Goal: Task Accomplishment & Management: Complete application form

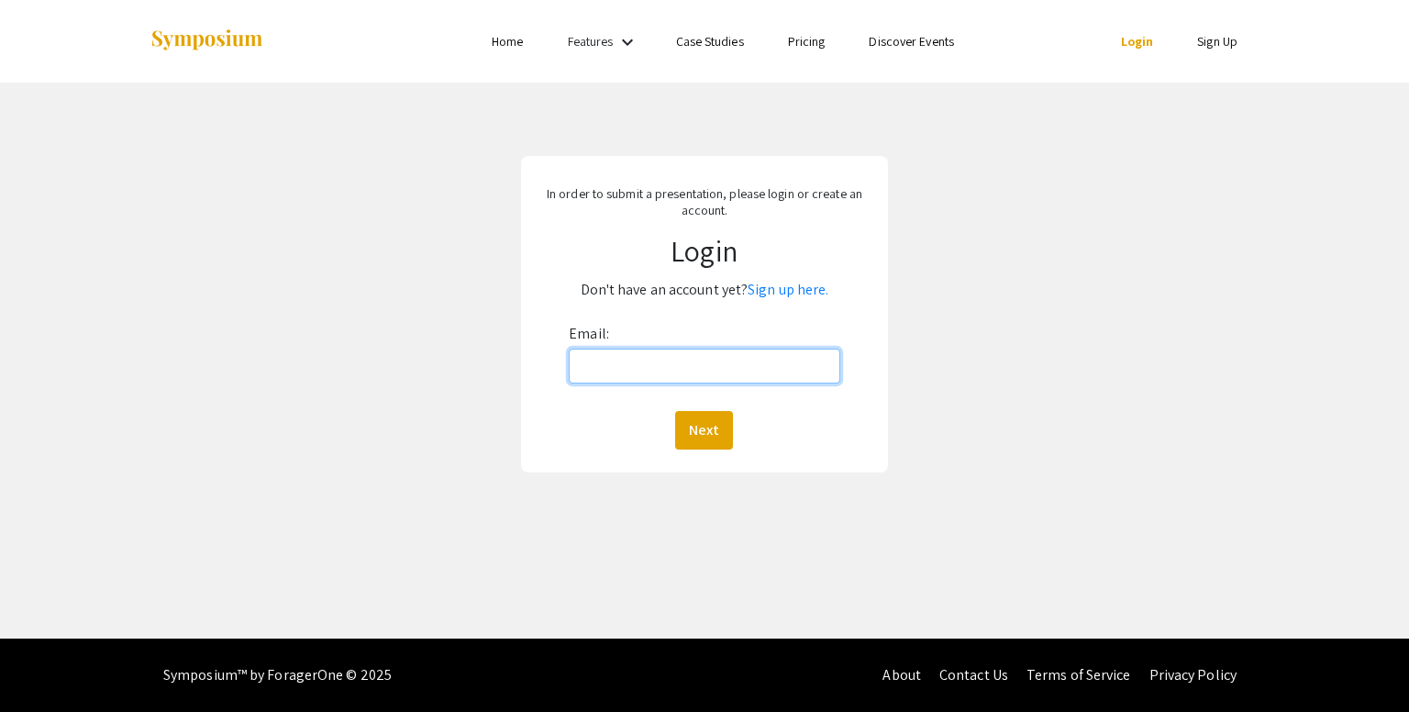
click at [653, 364] on input "Email:" at bounding box center [704, 366] width 271 height 35
click at [794, 286] on link "Sign up here." at bounding box center [788, 289] width 81 height 19
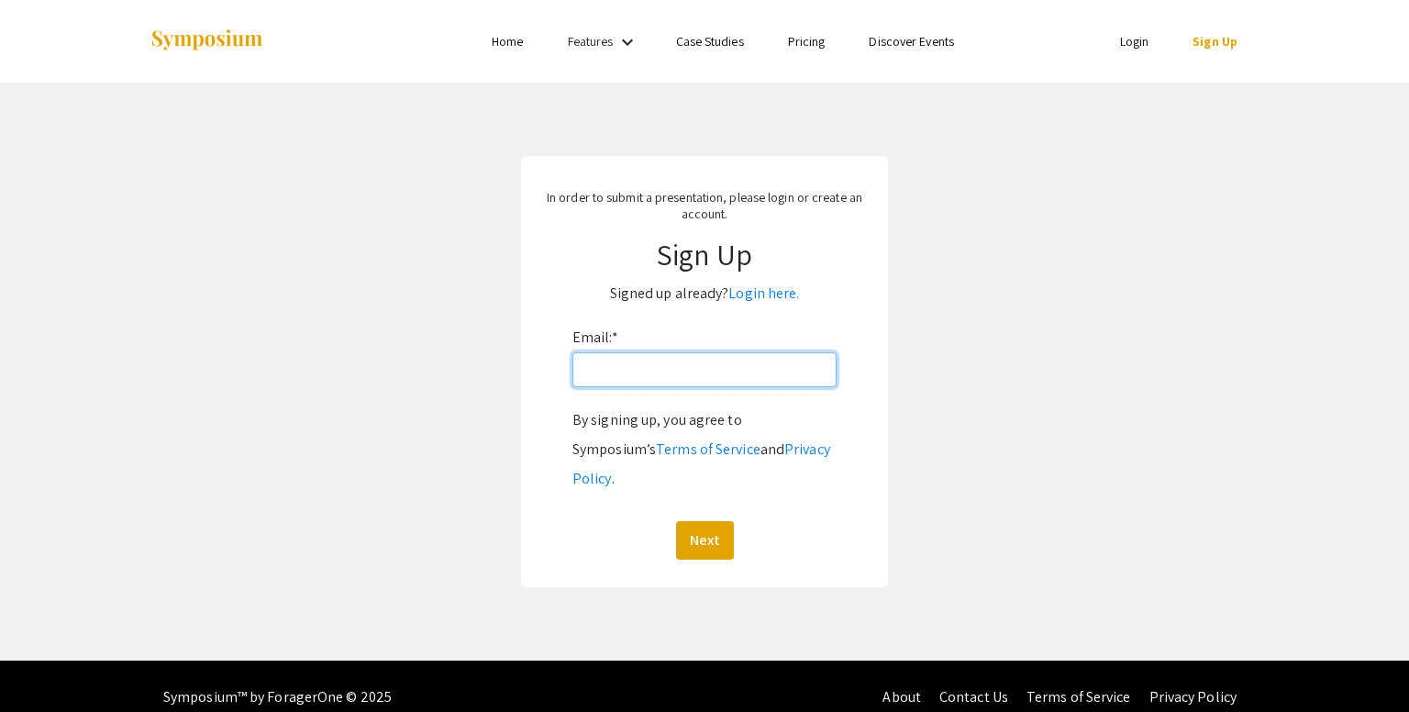
click at [632, 366] on input "Email: *" at bounding box center [705, 369] width 264 height 35
type input "[EMAIL_ADDRESS][DOMAIN_NAME]"
click at [715, 521] on button "Next" at bounding box center [705, 540] width 58 height 39
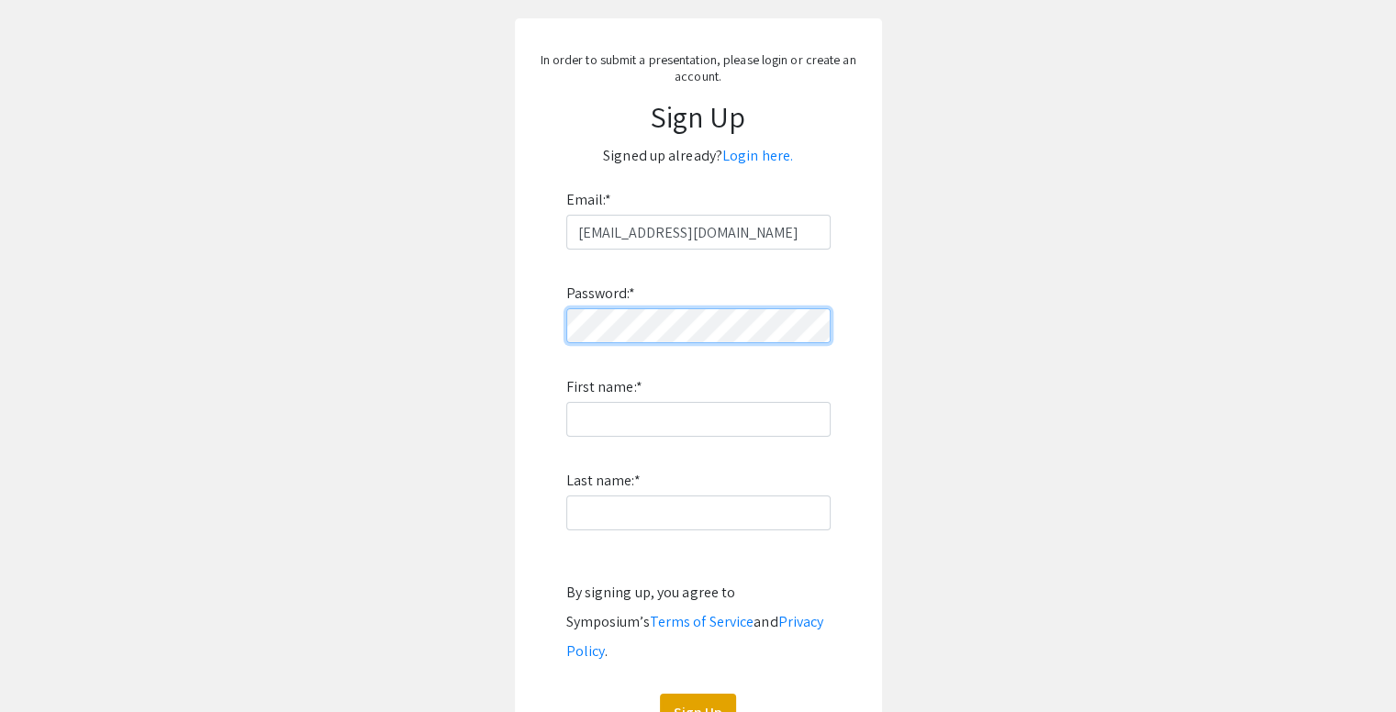
scroll to position [142, 0]
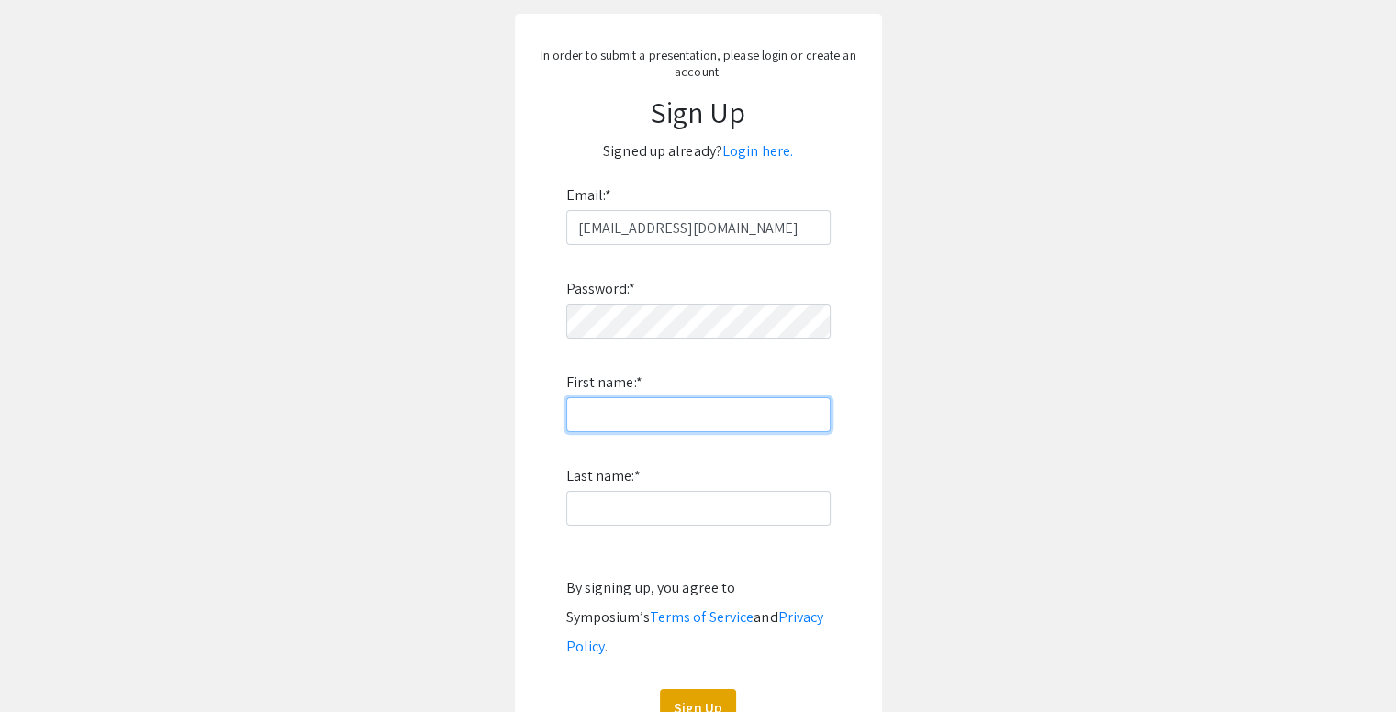
click at [613, 402] on input "First name: *" at bounding box center [698, 414] width 264 height 35
type input "Atticus"
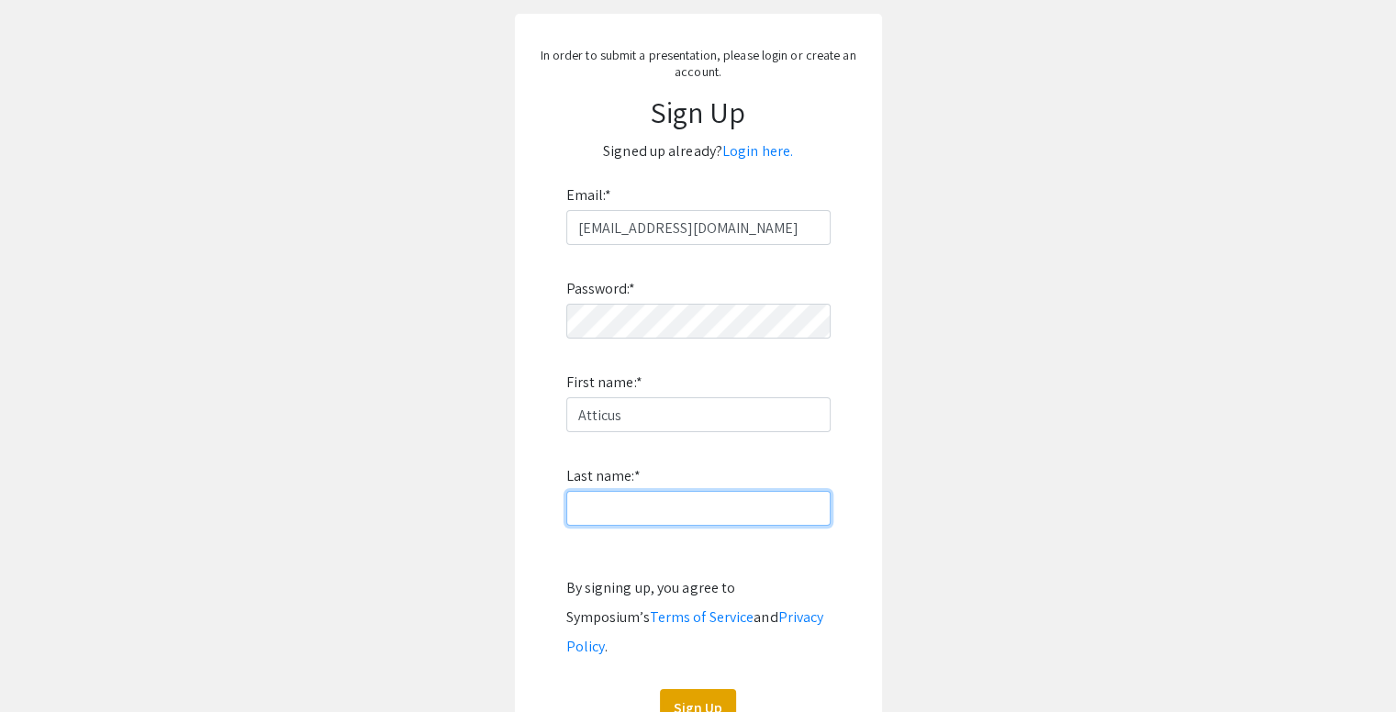
click at [593, 505] on input "Last name: *" at bounding box center [698, 508] width 264 height 35
type input "[PERSON_NAME]"
click at [696, 689] on button "Sign Up" at bounding box center [698, 708] width 76 height 39
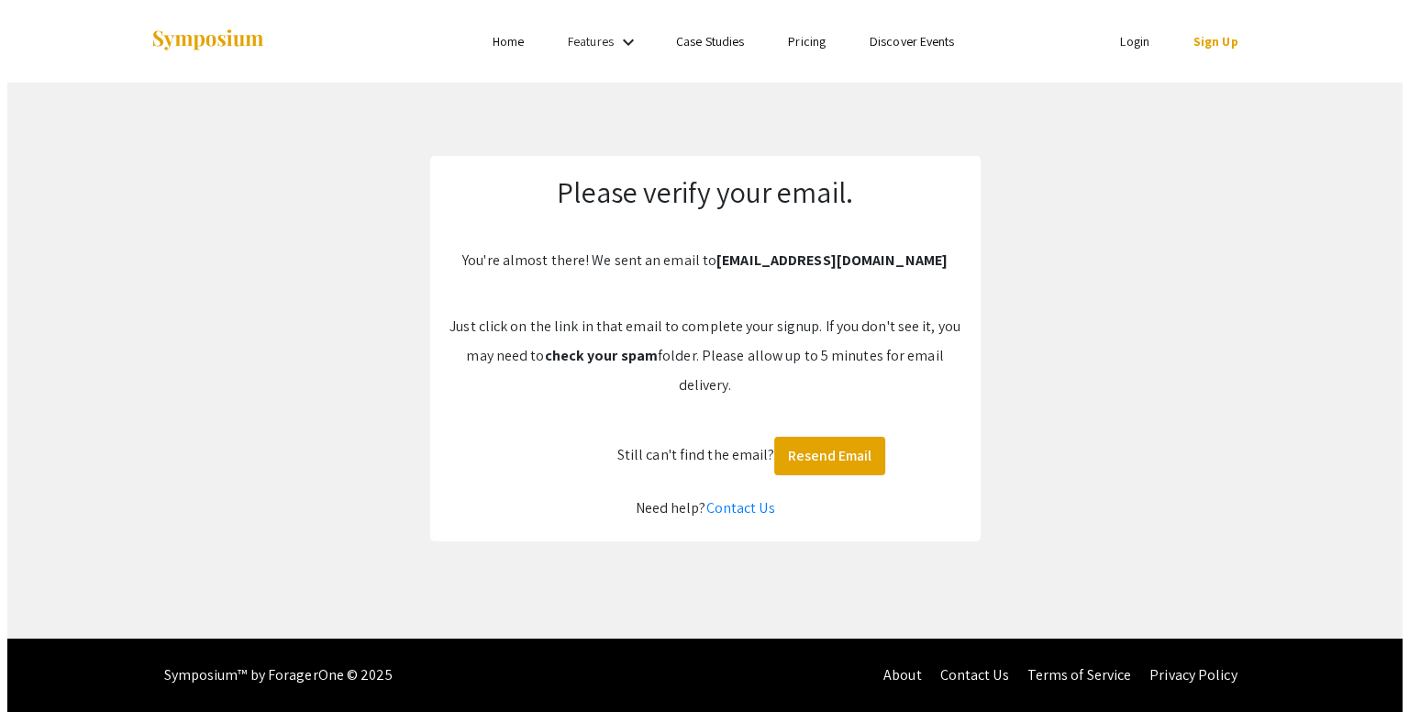
scroll to position [0, 0]
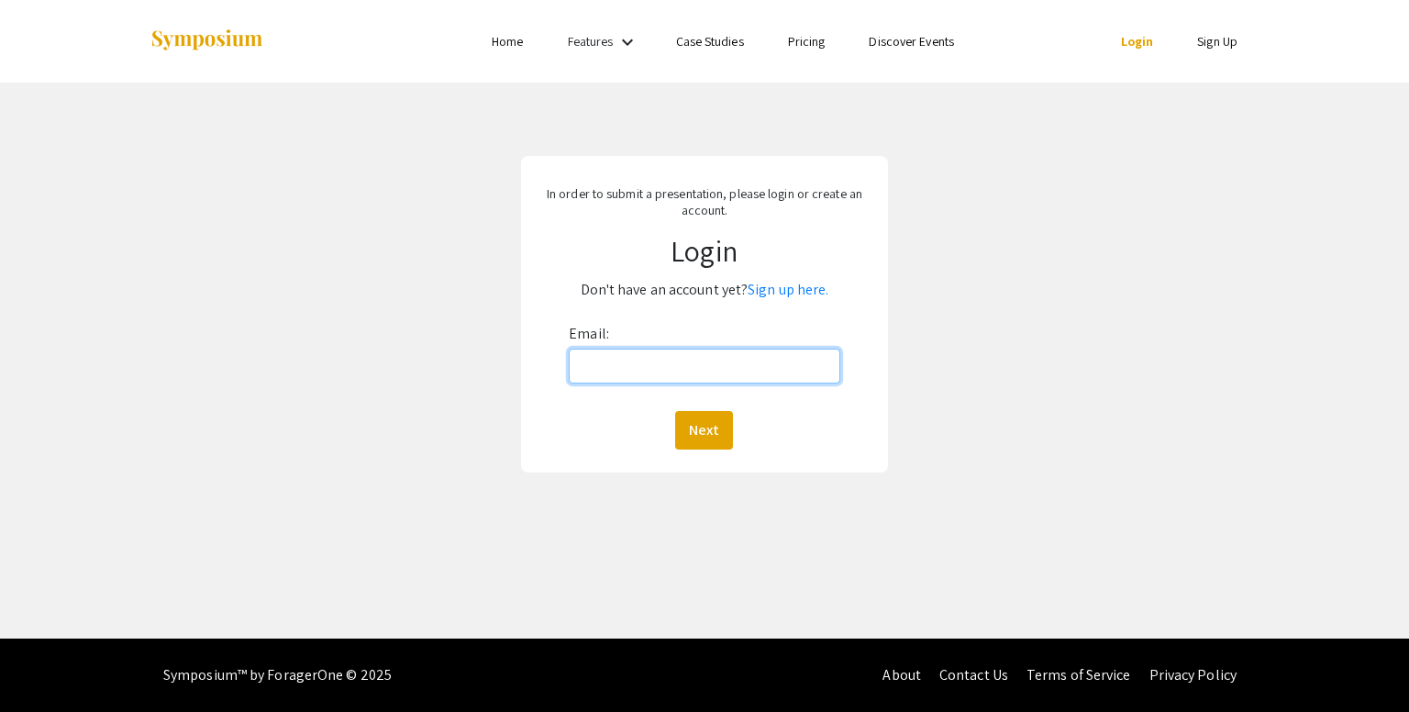
click at [659, 364] on input "Email:" at bounding box center [704, 366] width 271 height 35
type input "[EMAIL_ADDRESS][DOMAIN_NAME]"
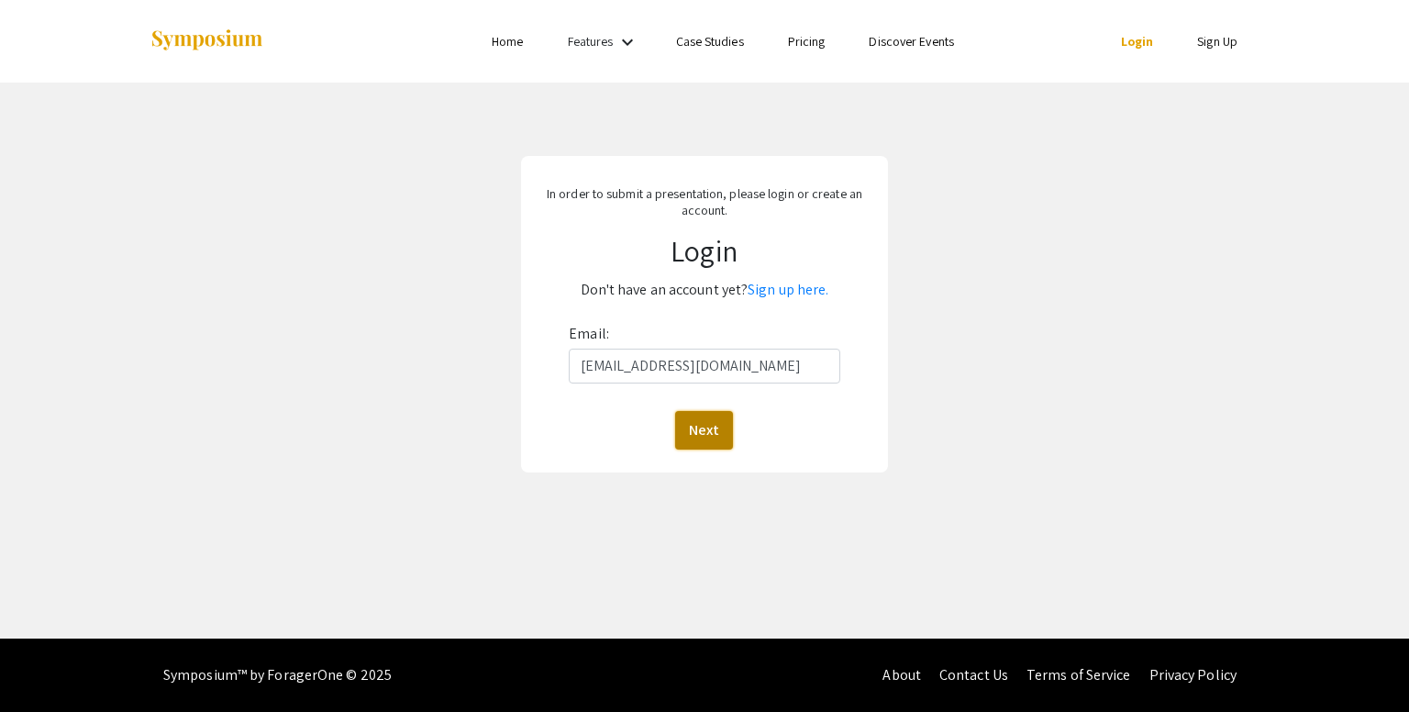
click at [697, 429] on button "Next" at bounding box center [704, 430] width 58 height 39
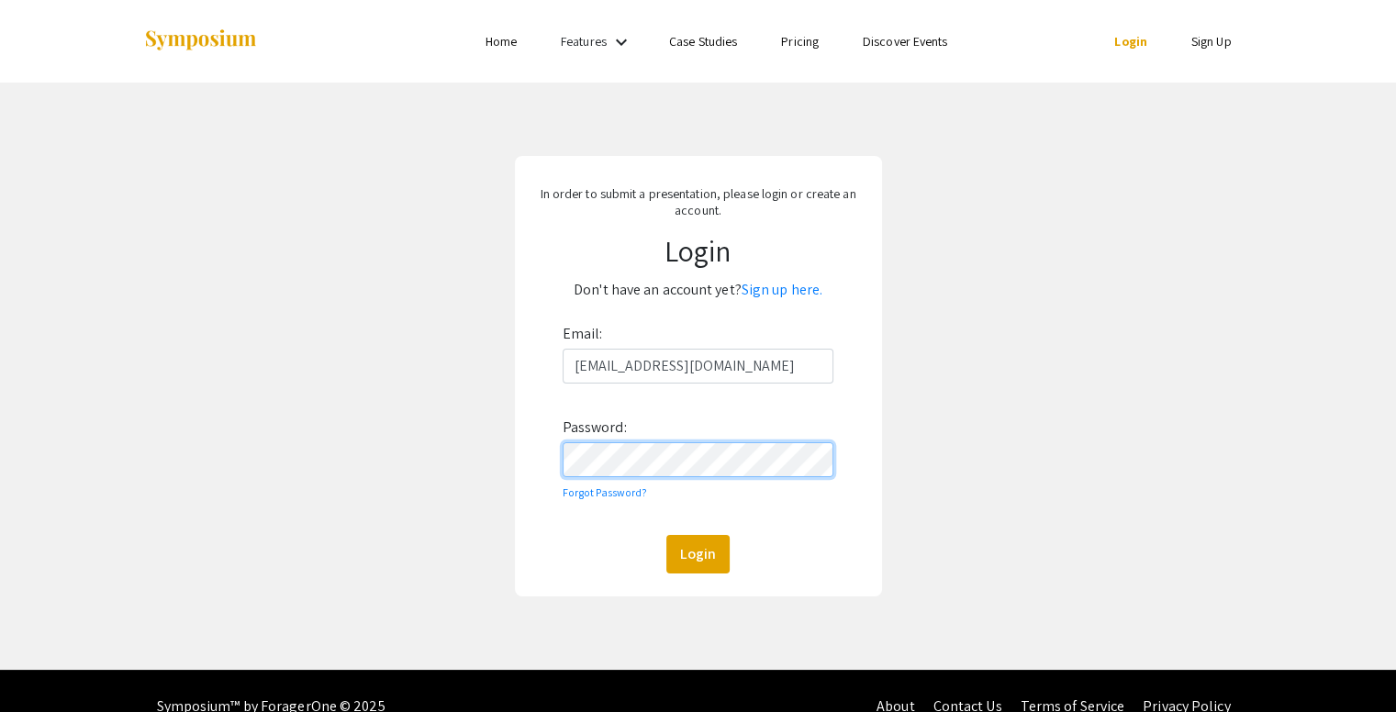
click at [666, 535] on button "Login" at bounding box center [697, 554] width 63 height 39
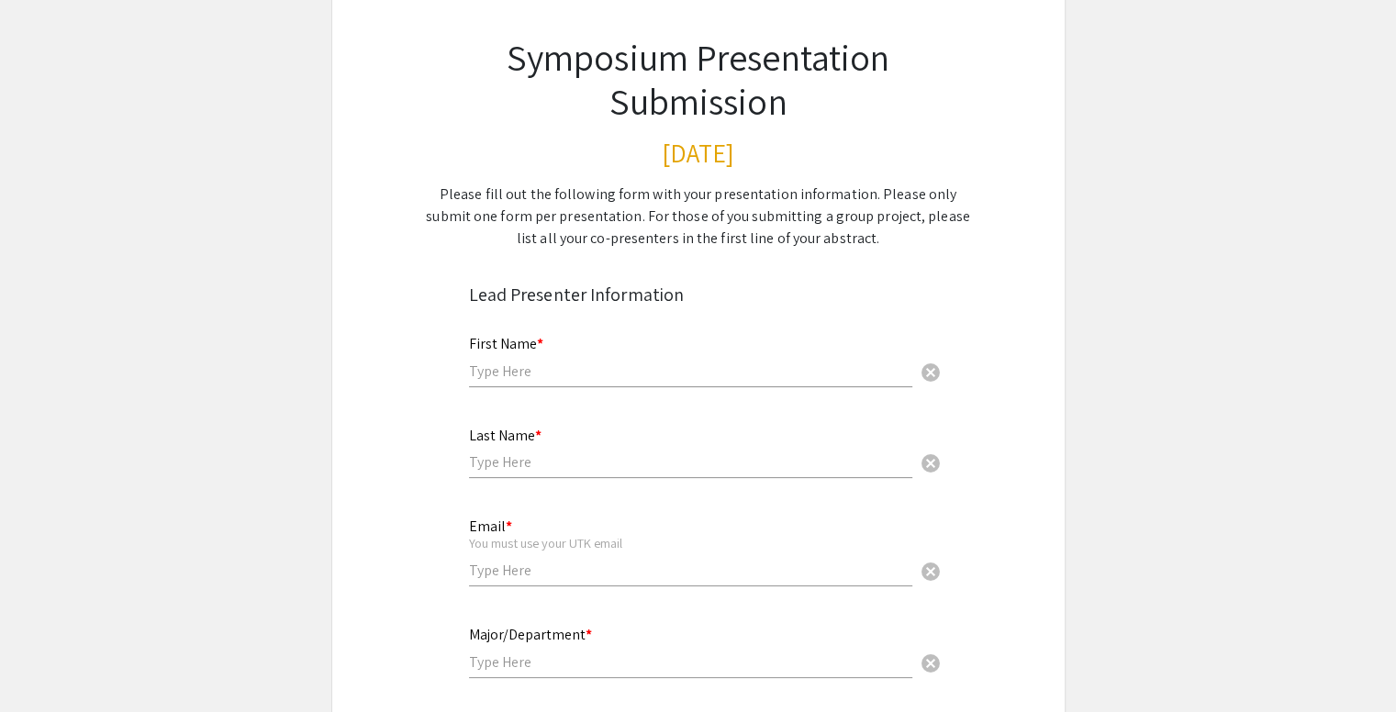
scroll to position [116, 0]
click at [525, 364] on input "text" at bounding box center [690, 369] width 443 height 19
type input "Atticus"
click at [507, 470] on div "Last Name * cancel" at bounding box center [690, 442] width 443 height 70
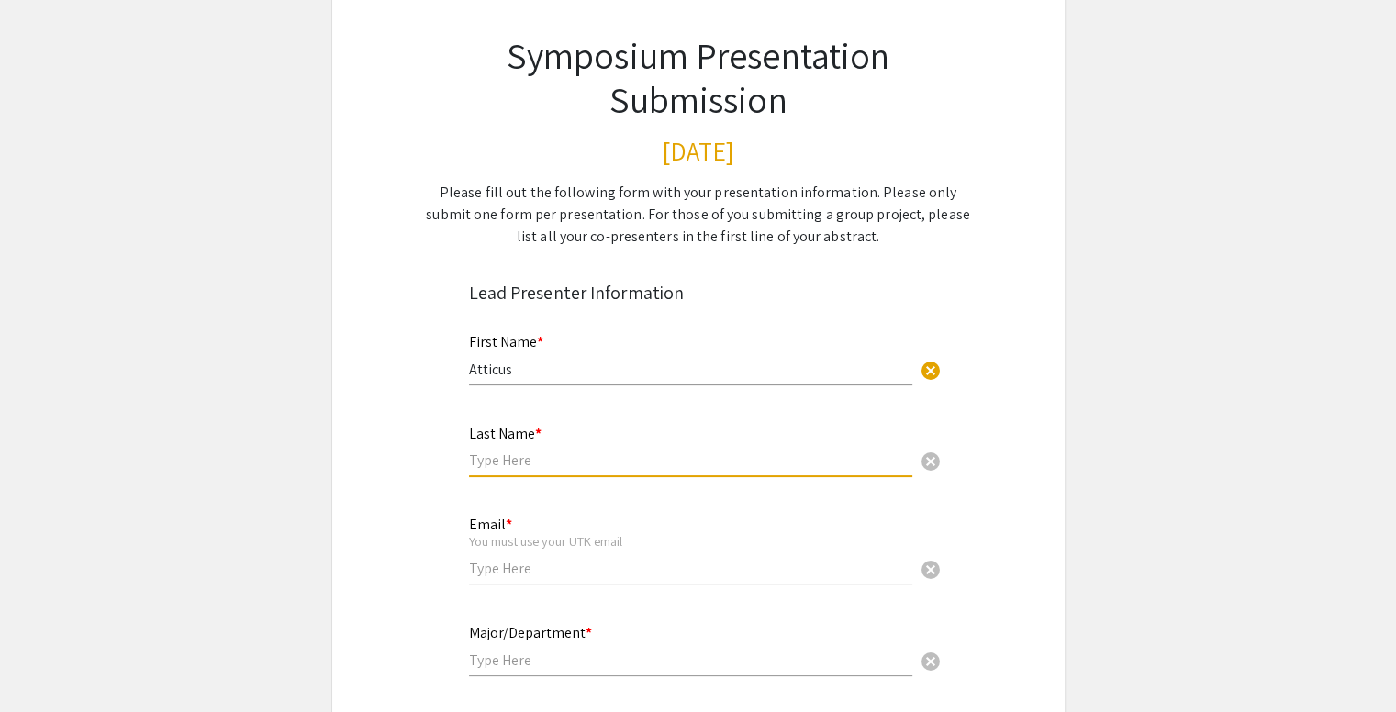
click at [496, 451] on input "text" at bounding box center [690, 460] width 443 height 19
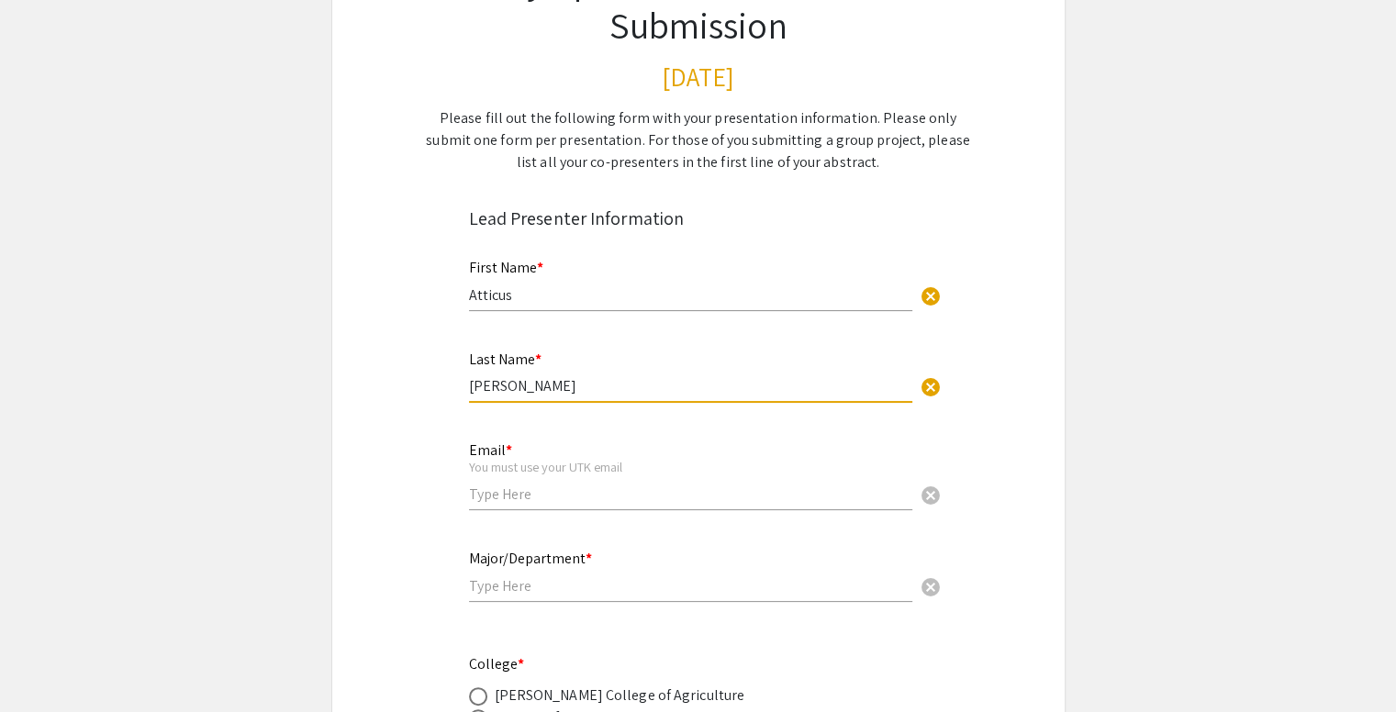
scroll to position [200, 0]
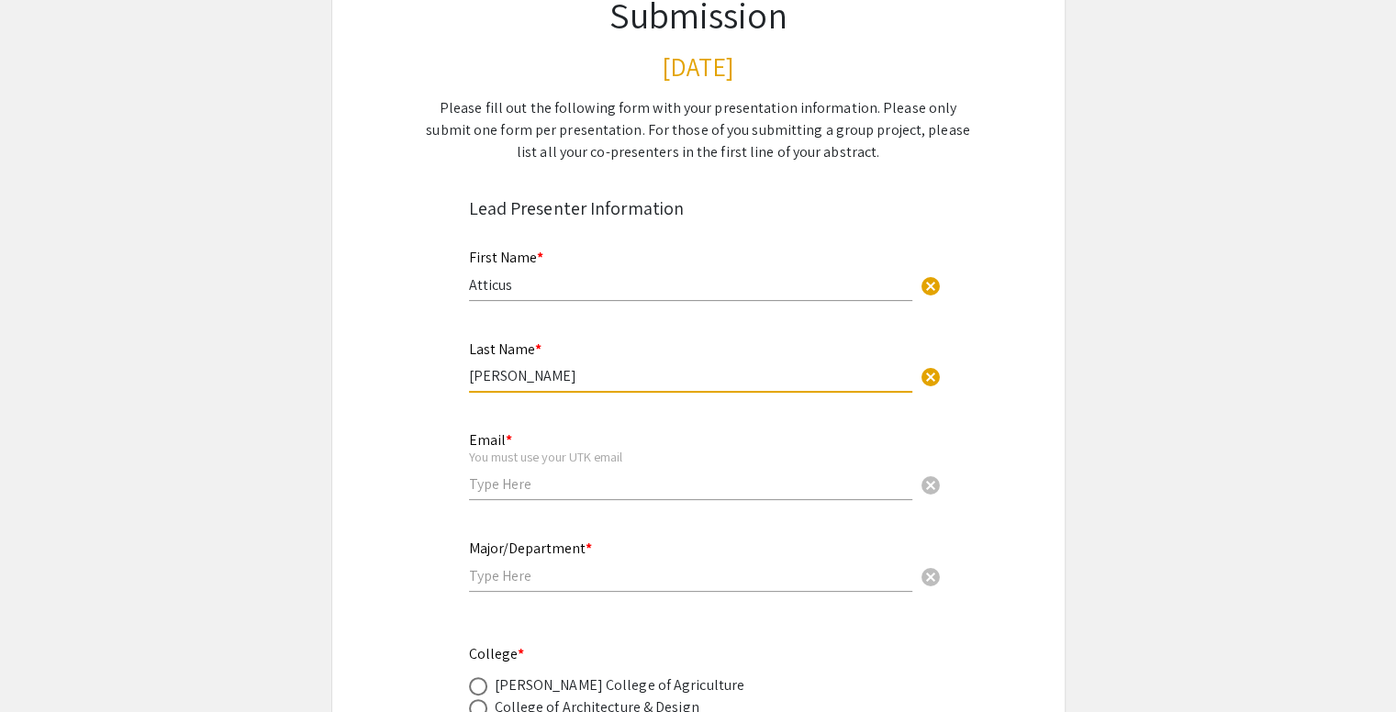
type input "[PERSON_NAME]"
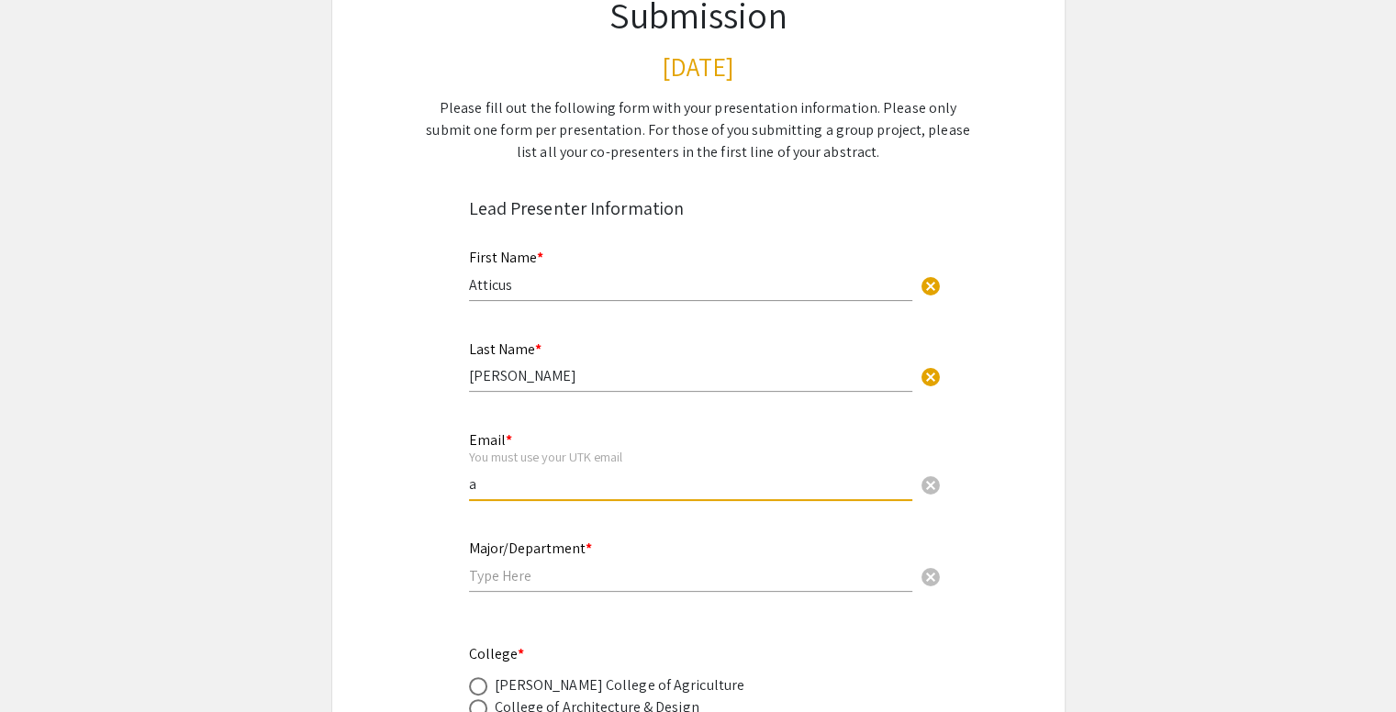
click at [501, 474] on input "a" at bounding box center [690, 483] width 443 height 19
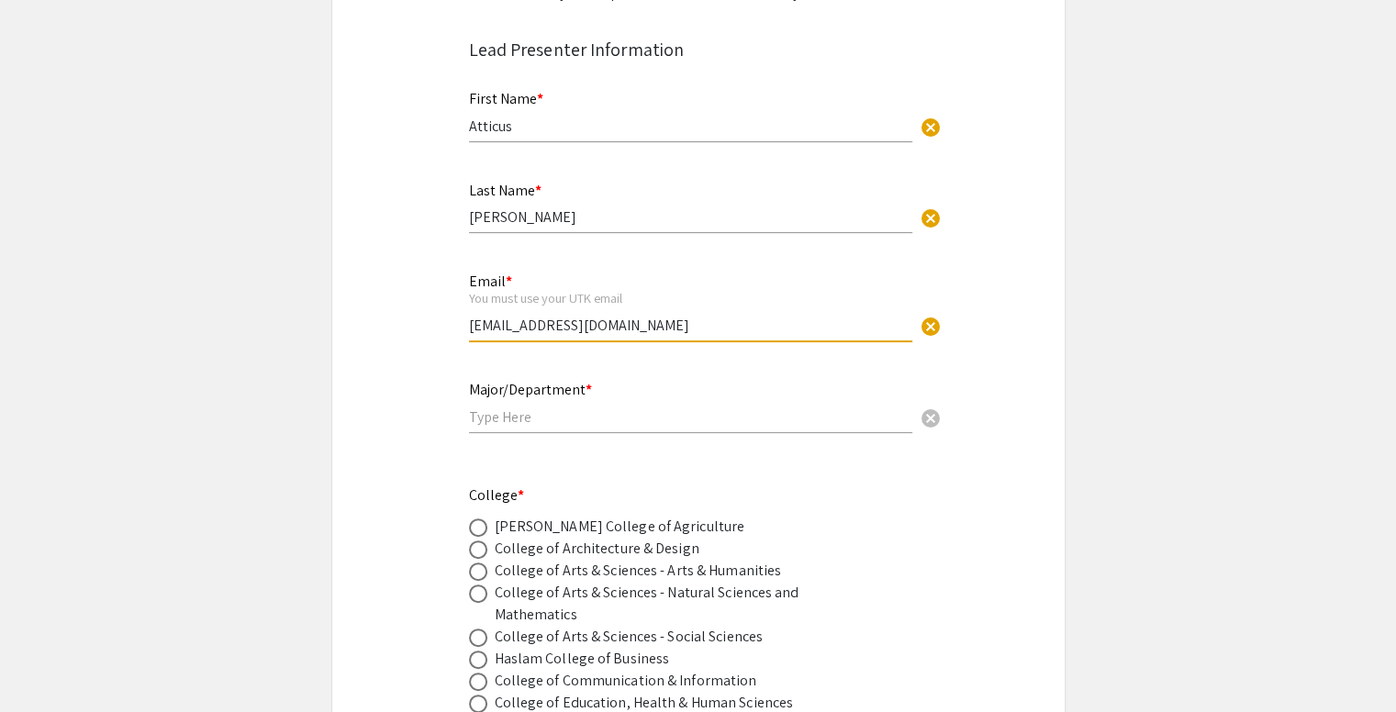
scroll to position [363, 0]
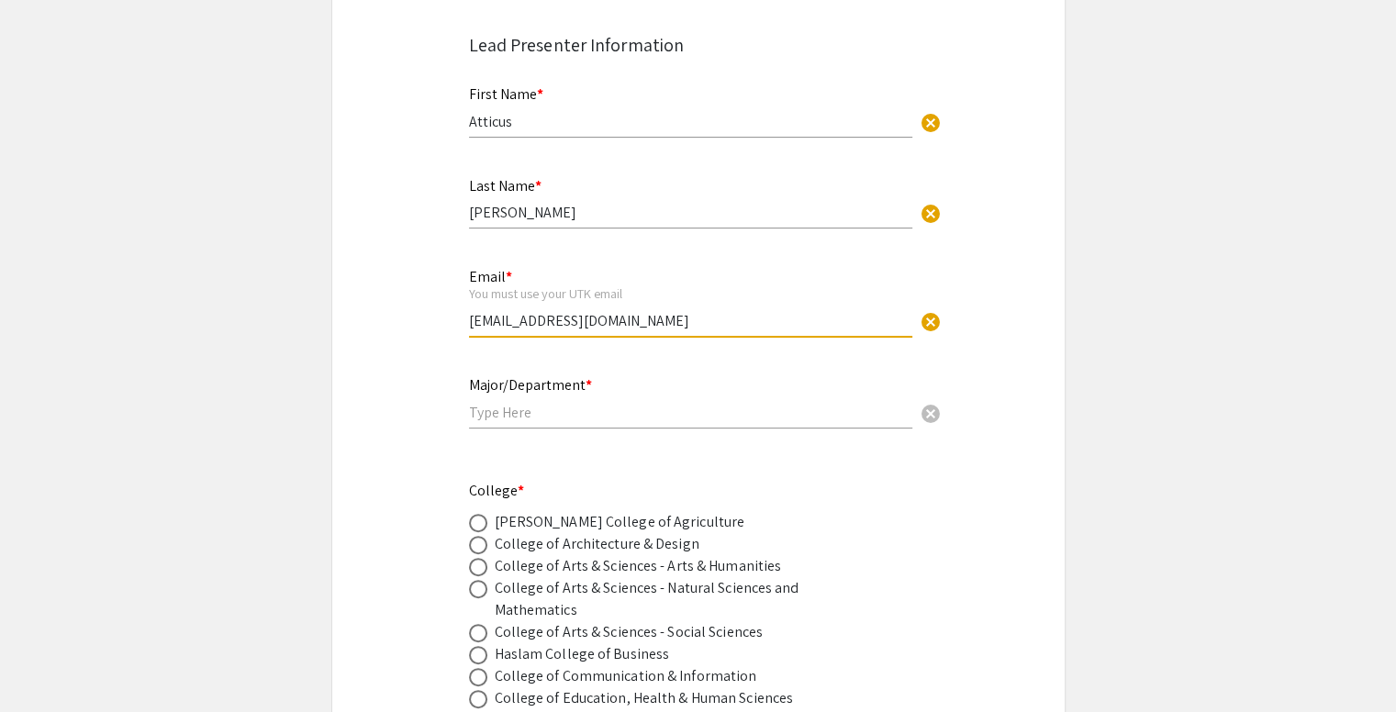
type input "[EMAIL_ADDRESS][DOMAIN_NAME]"
click at [531, 423] on div "Major/Department * cancel" at bounding box center [690, 394] width 443 height 70
click at [518, 412] on input "text" at bounding box center [690, 412] width 443 height 19
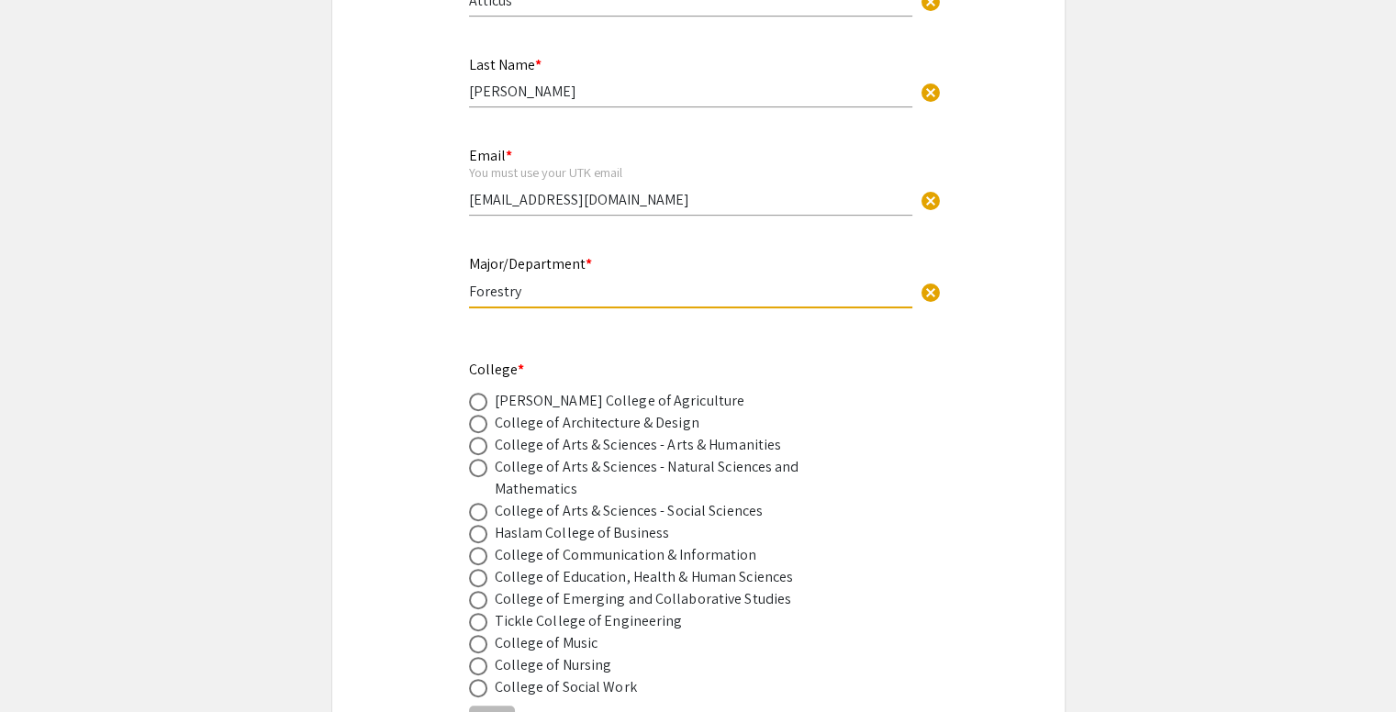
scroll to position [488, 0]
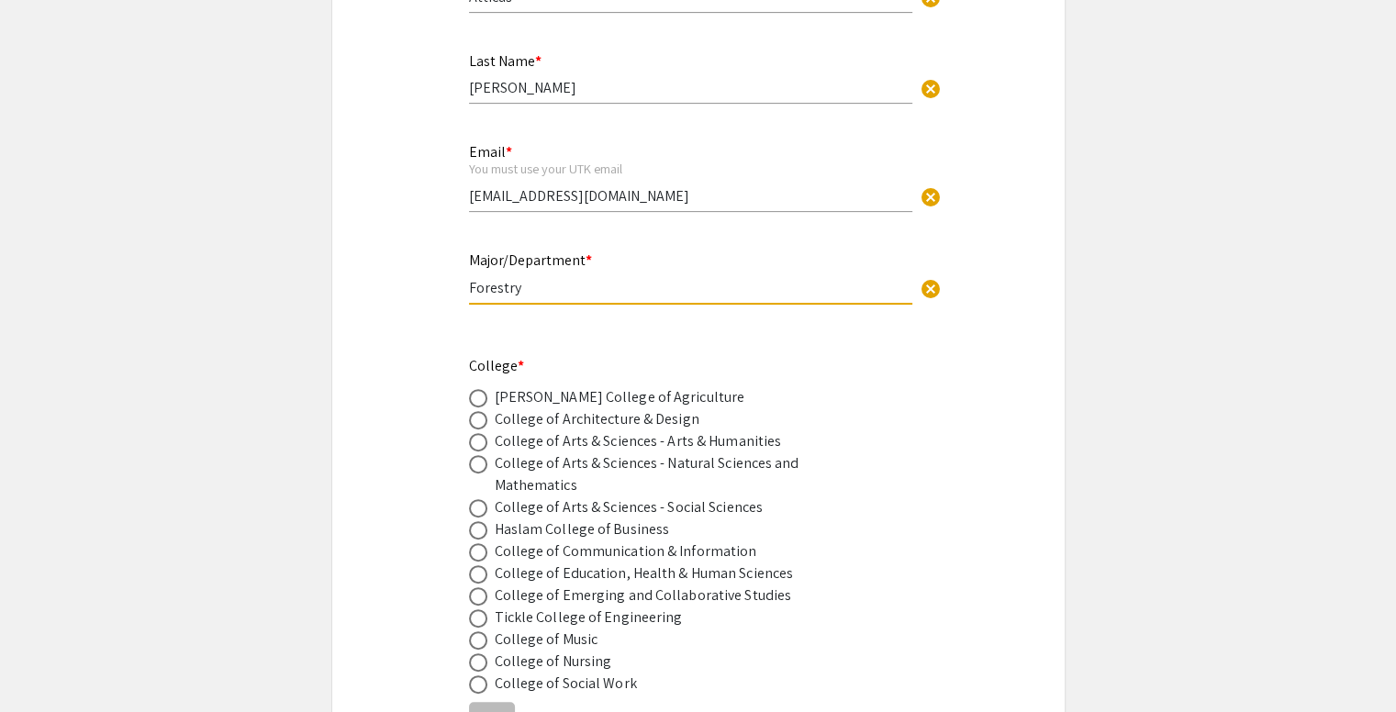
type input "Forestry"
click at [474, 400] on span at bounding box center [478, 398] width 18 height 18
click at [474, 400] on input "radio" at bounding box center [478, 398] width 18 height 18
radio input "true"
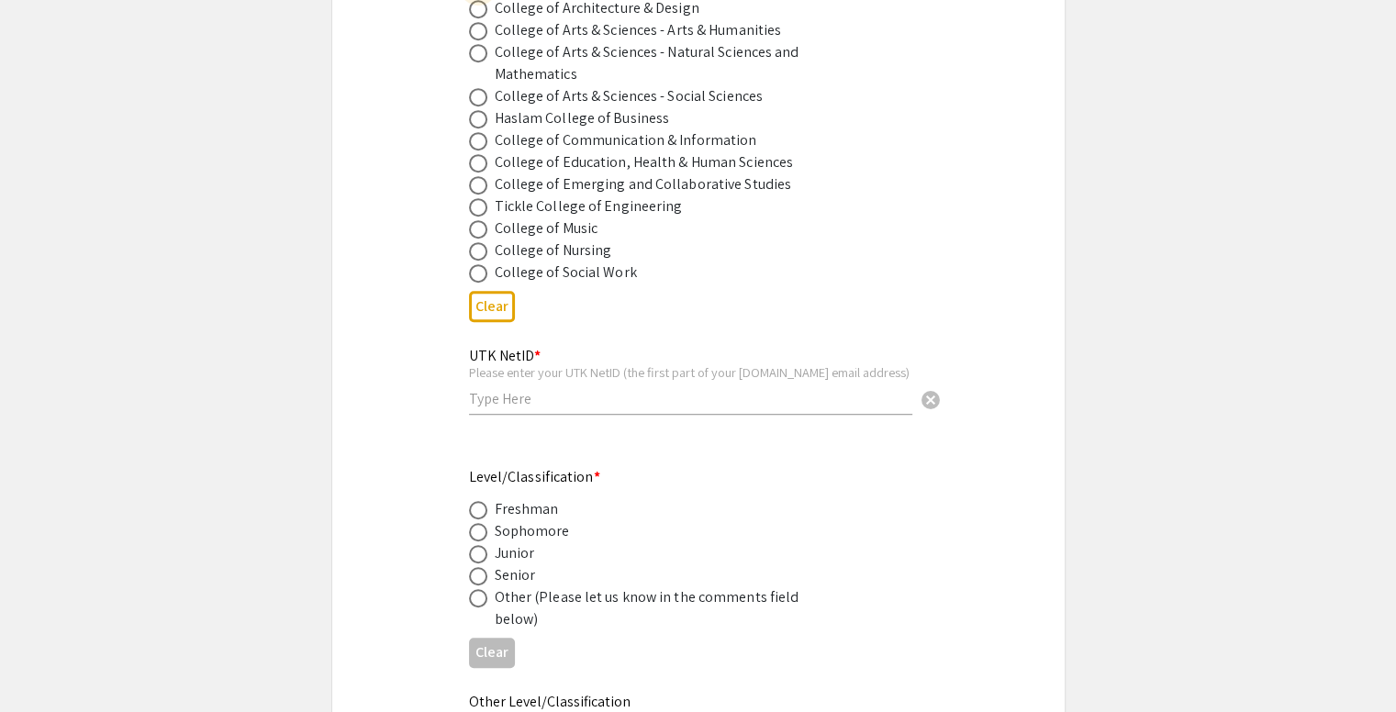
scroll to position [910, 0]
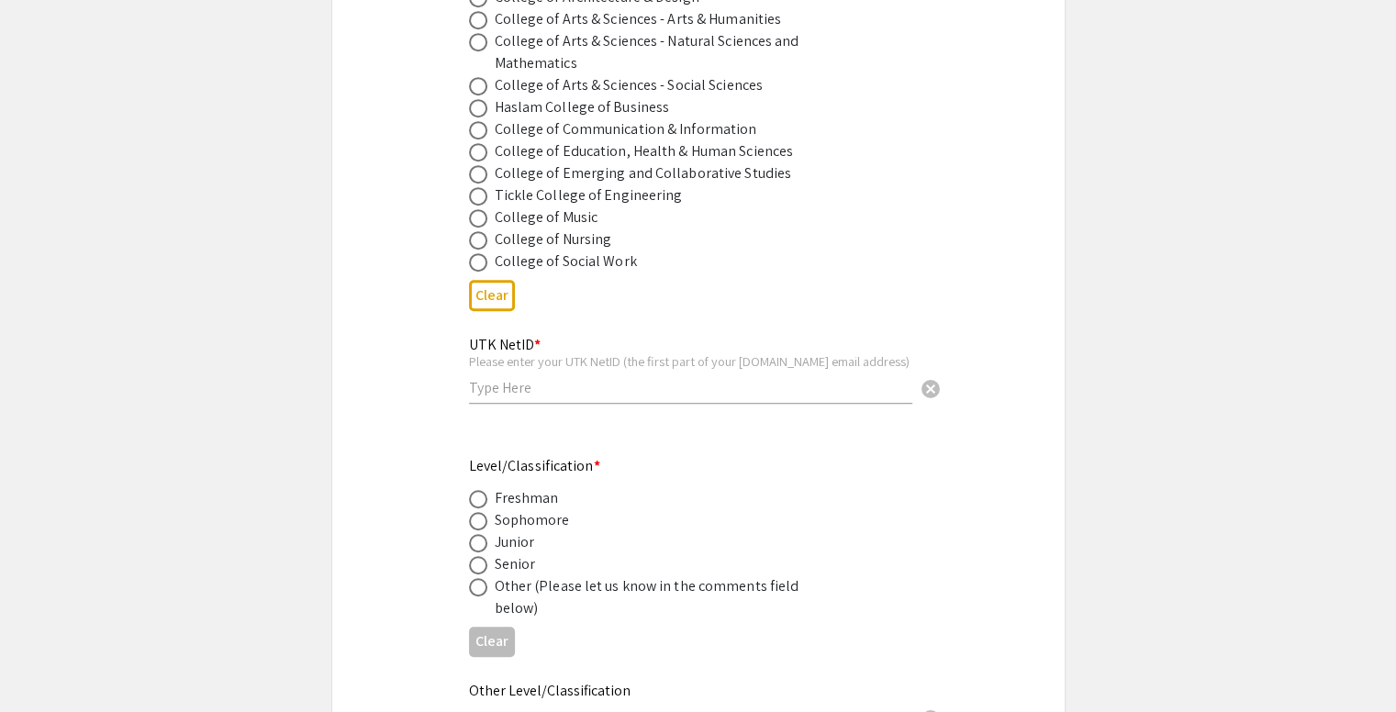
drag, startPoint x: 529, startPoint y: 408, endPoint x: 502, endPoint y: 386, distance: 34.5
click at [502, 386] on div "UTK NetID * Please enter your UTK NetID (the first part of your [DOMAIN_NAME] e…" at bounding box center [690, 370] width 443 height 104
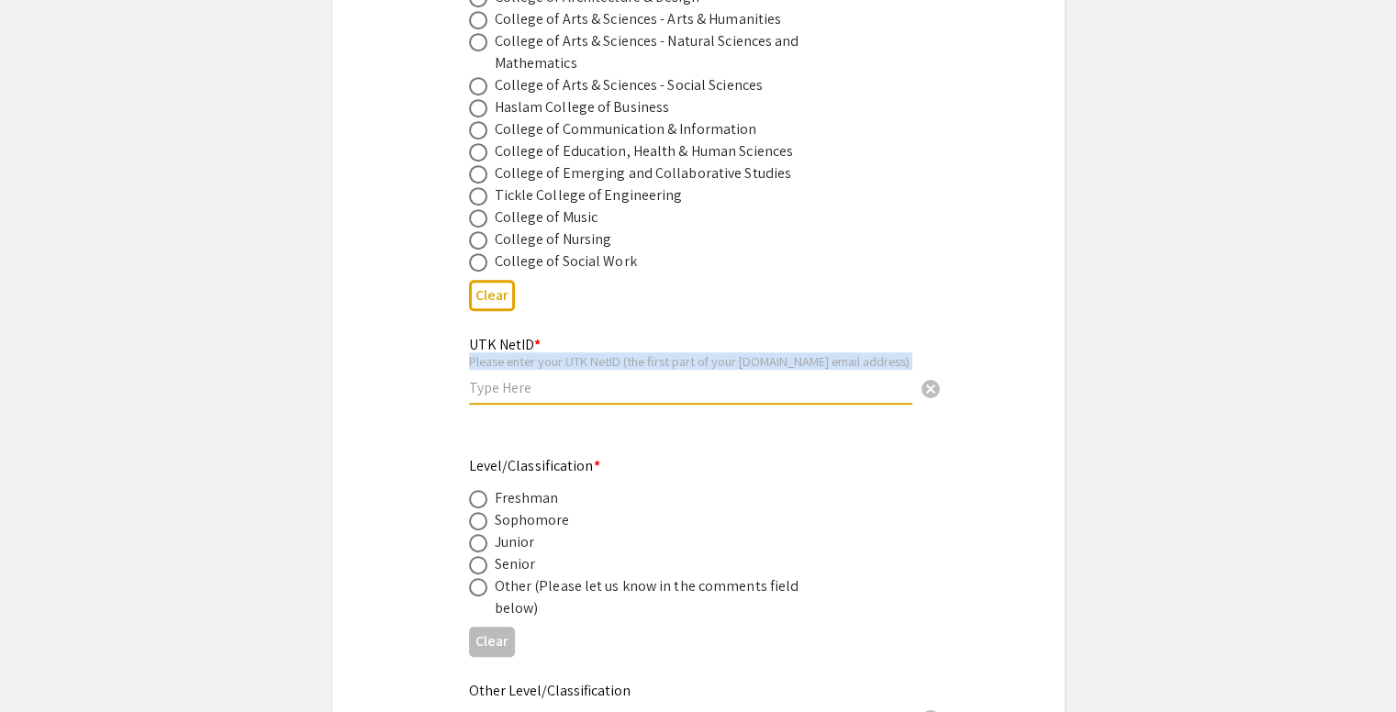
click at [502, 386] on input "text" at bounding box center [690, 387] width 443 height 19
type input "t"
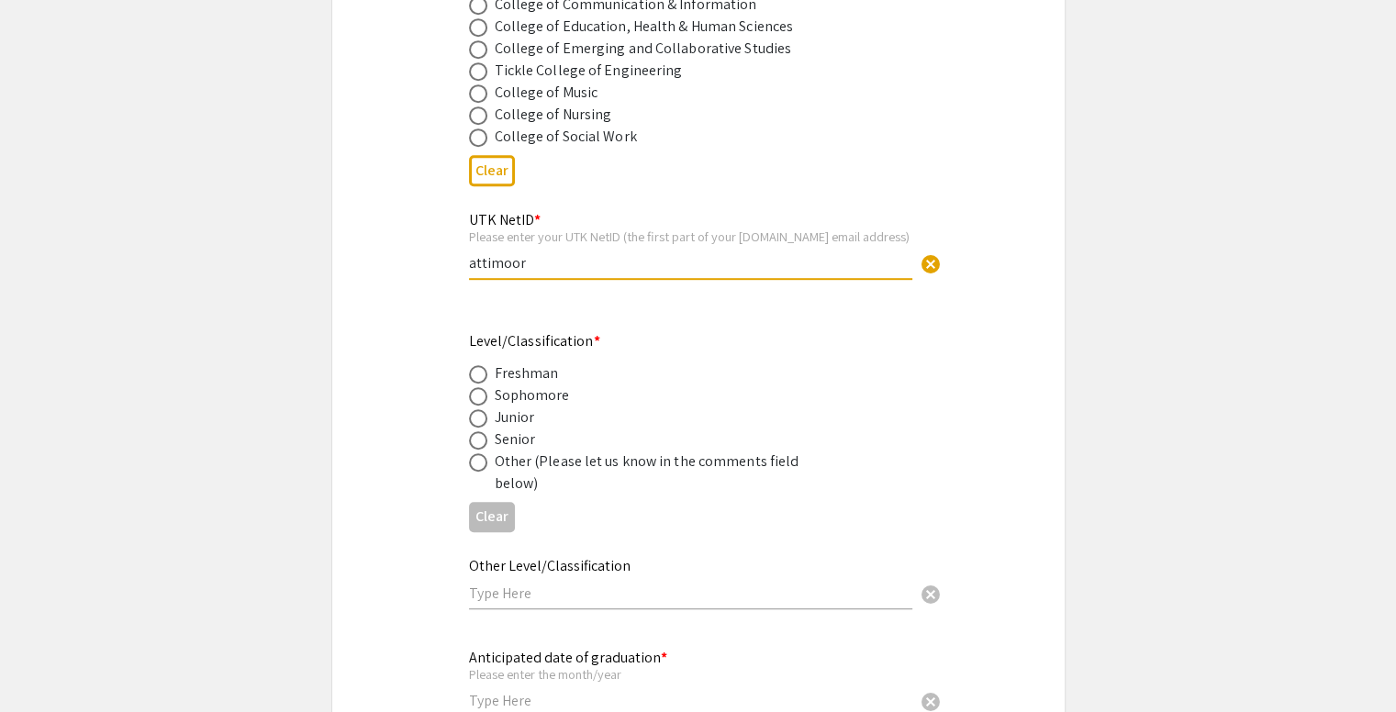
scroll to position [1037, 0]
type input "attimoor"
click at [481, 394] on span at bounding box center [478, 394] width 18 height 18
click at [481, 394] on input "radio" at bounding box center [478, 394] width 18 height 18
radio input "true"
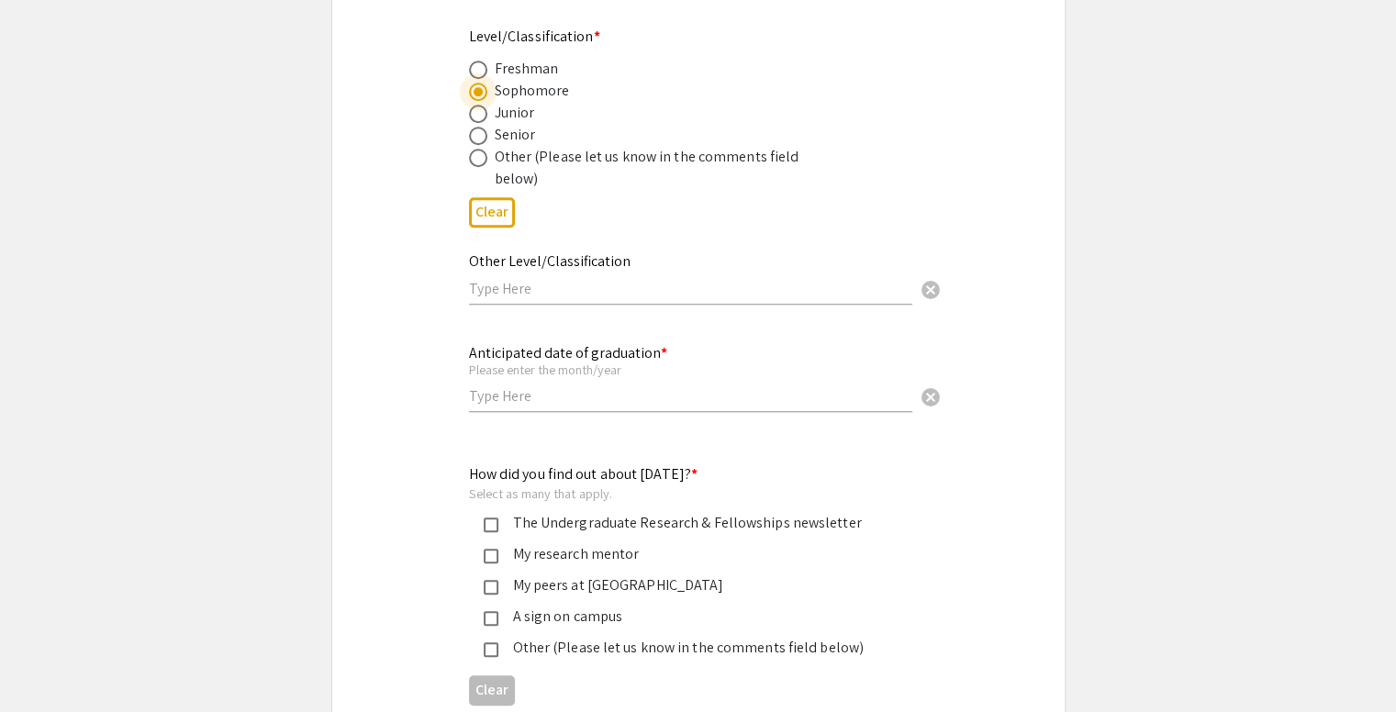
scroll to position [1390, 0]
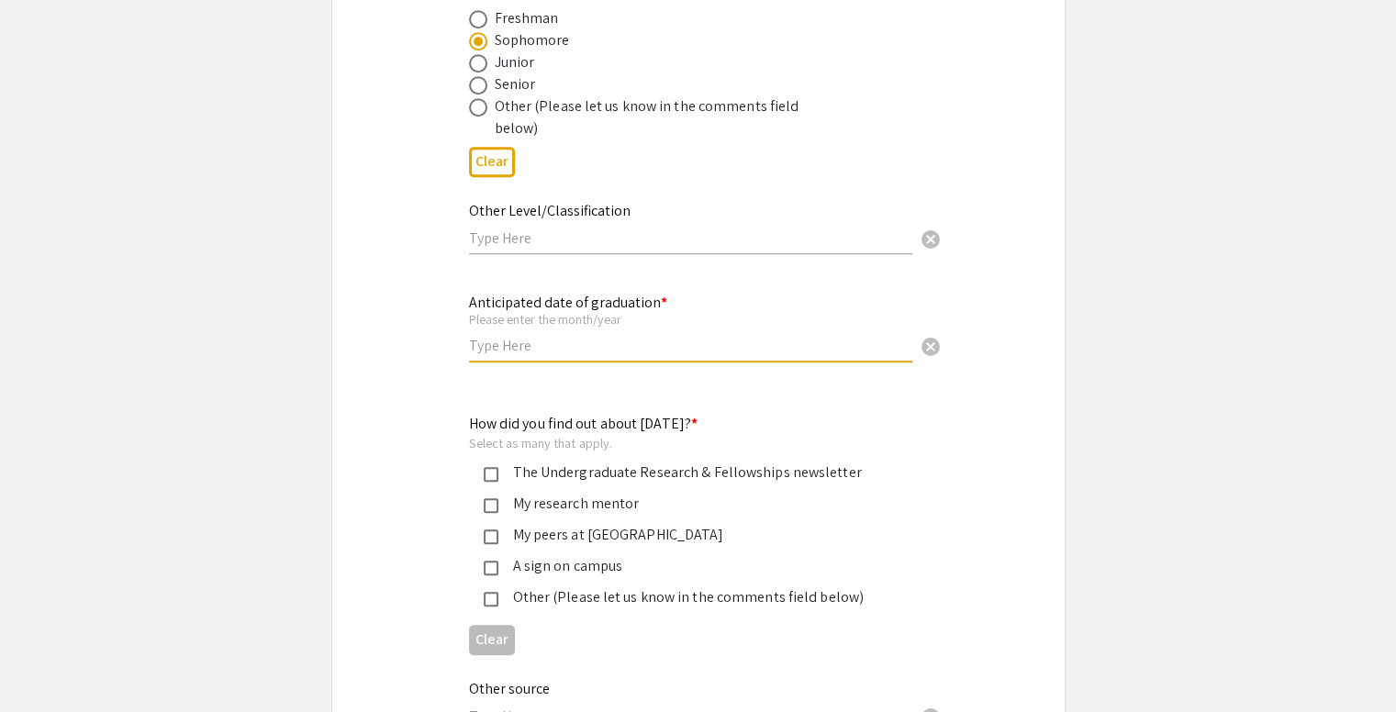
click at [492, 339] on input "text" at bounding box center [690, 345] width 443 height 19
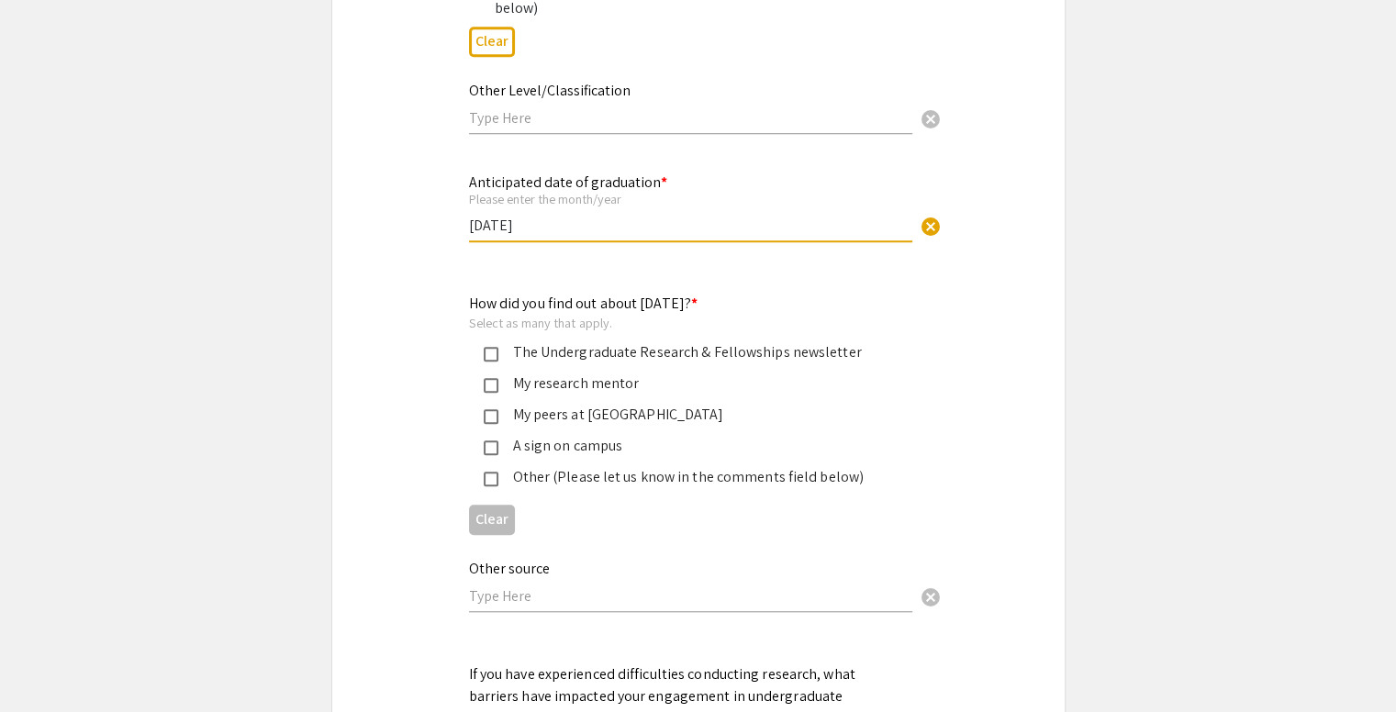
scroll to position [1519, 0]
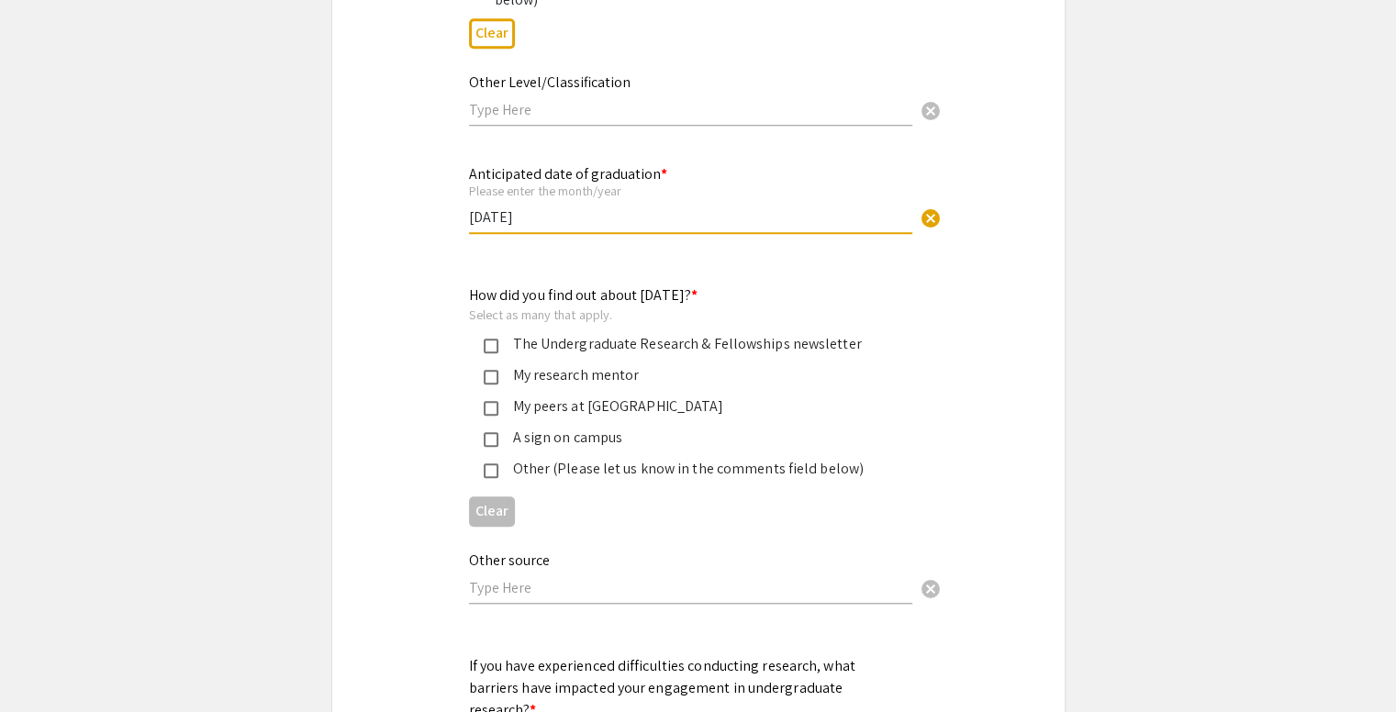
type input "[DATE]"
click at [574, 342] on div "The Undergraduate Research & Fellowships newsletter" at bounding box center [690, 344] width 385 height 22
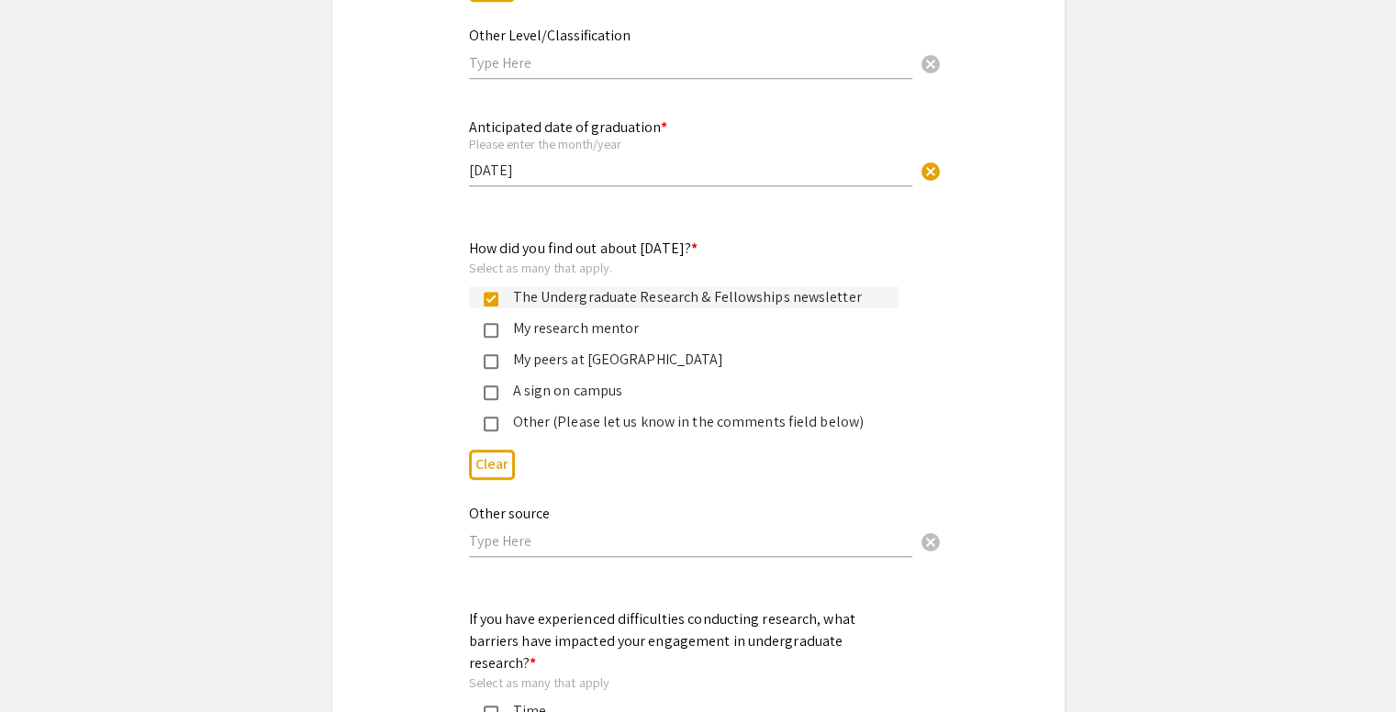
scroll to position [1567, 0]
click at [541, 324] on div "My research mentor" at bounding box center [690, 327] width 385 height 22
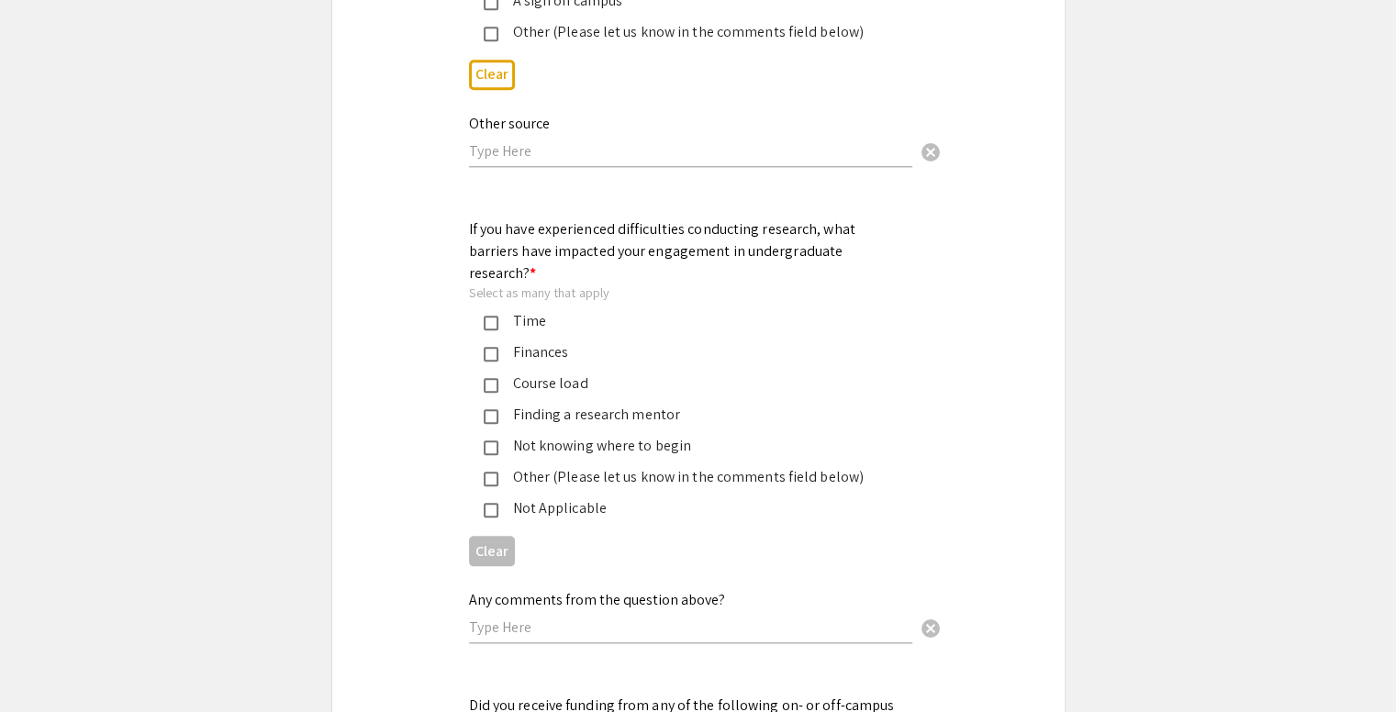
scroll to position [1992, 0]
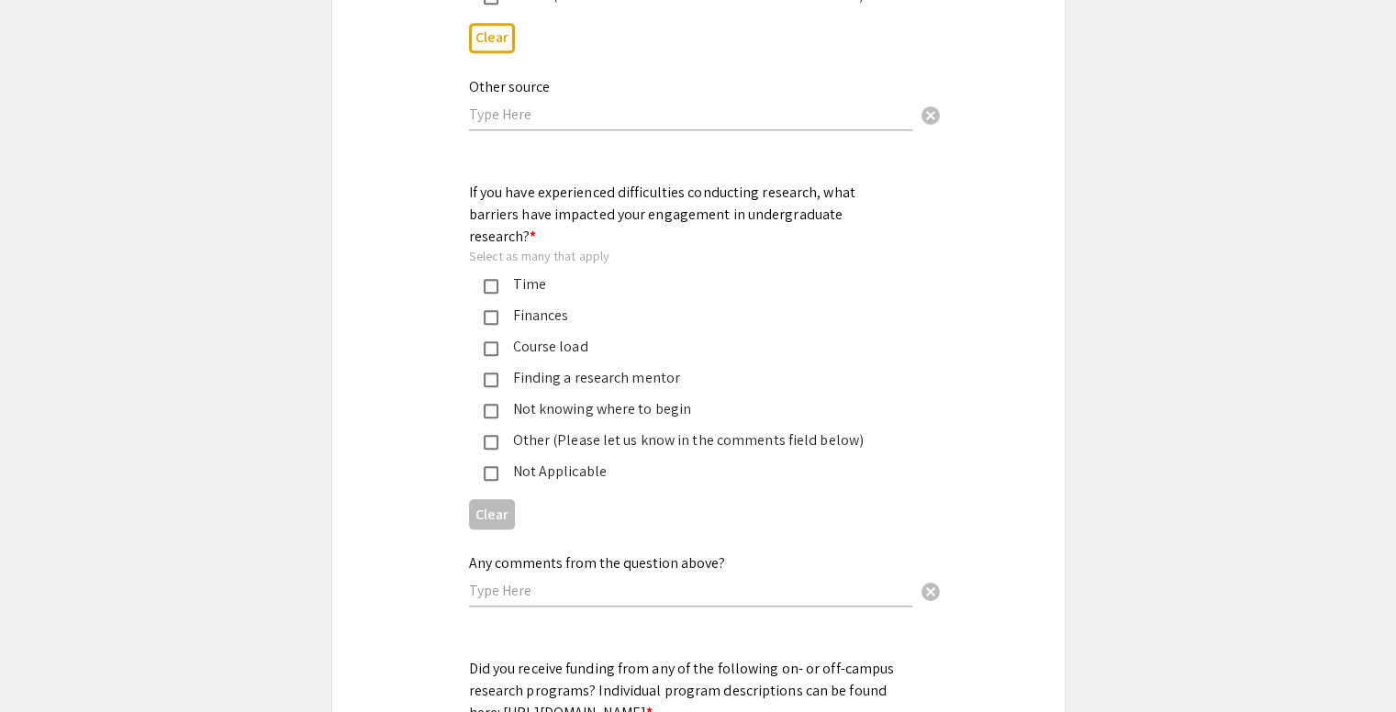
click at [600, 336] on div "Course load" at bounding box center [690, 347] width 385 height 22
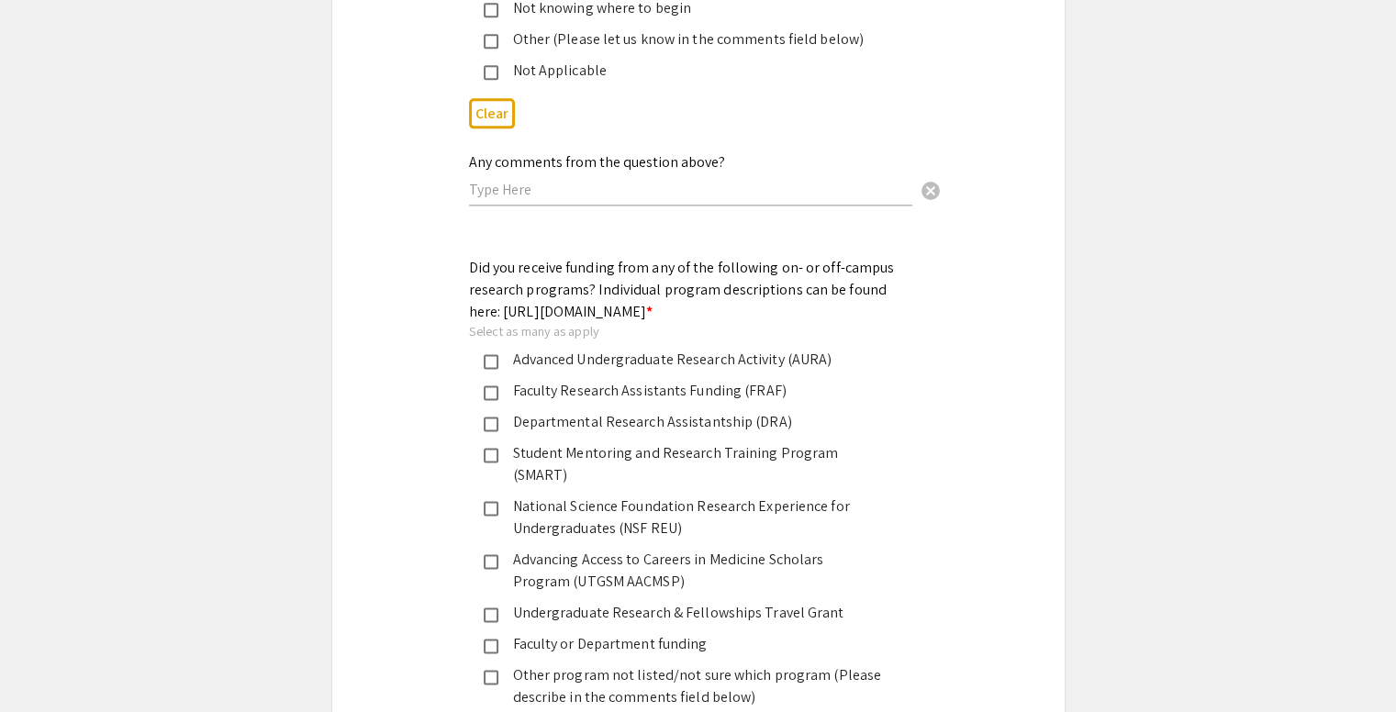
scroll to position [2477, 0]
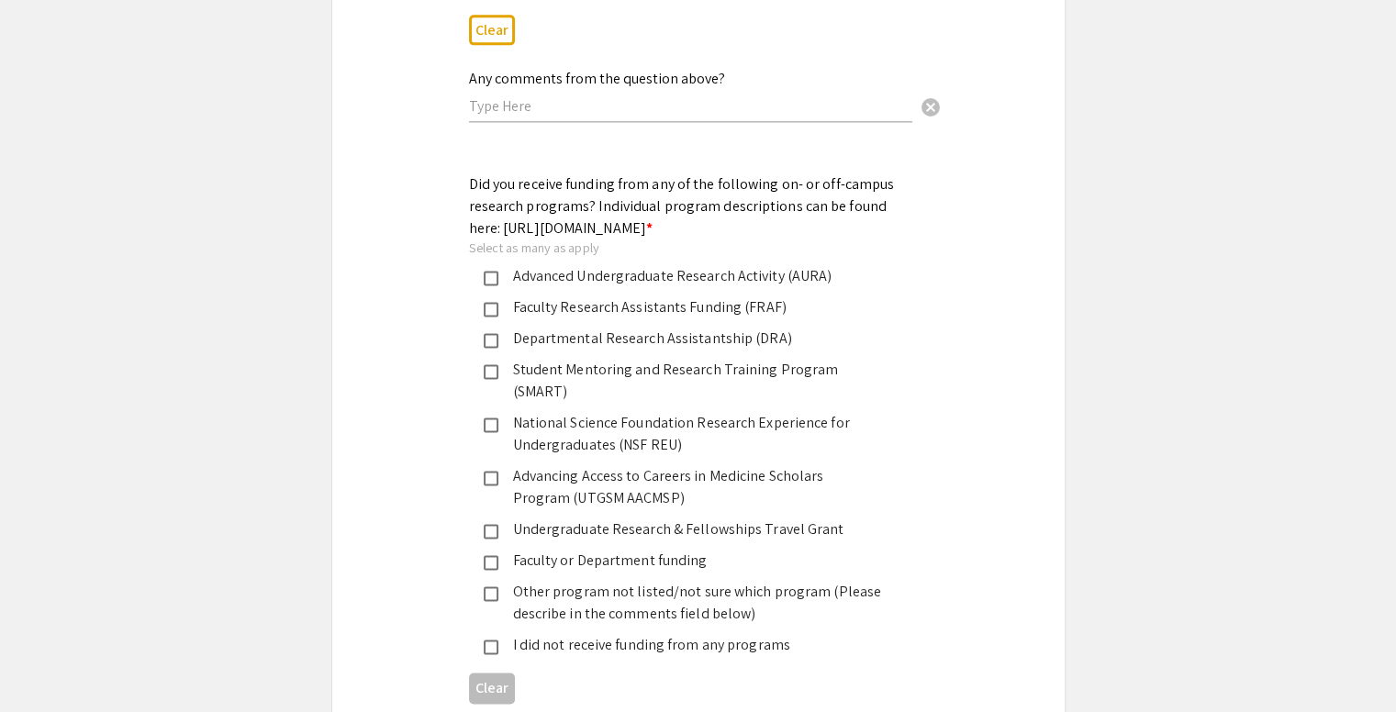
click at [577, 296] on div "Faculty Research Assistants Funding (FRAF)" at bounding box center [690, 307] width 385 height 22
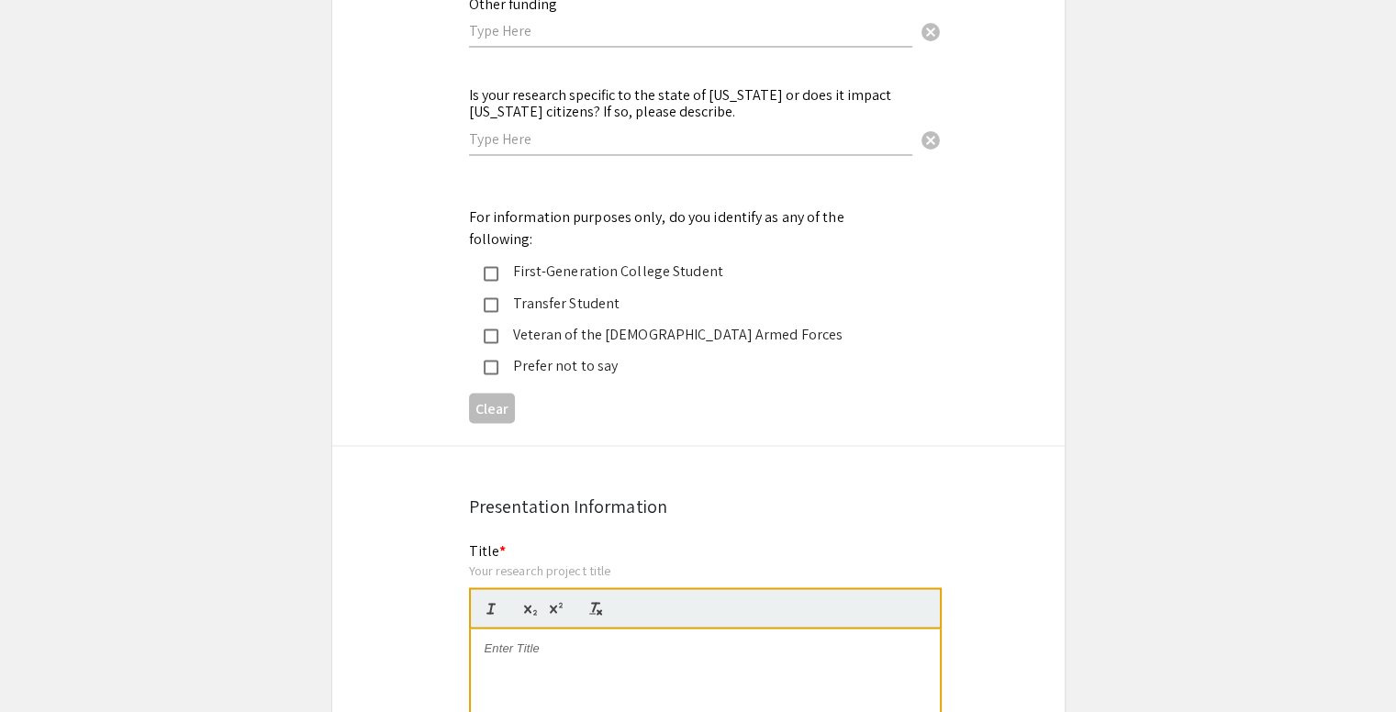
scroll to position [3212, 0]
click at [492, 264] on mat-pseudo-checkbox at bounding box center [491, 271] width 15 height 15
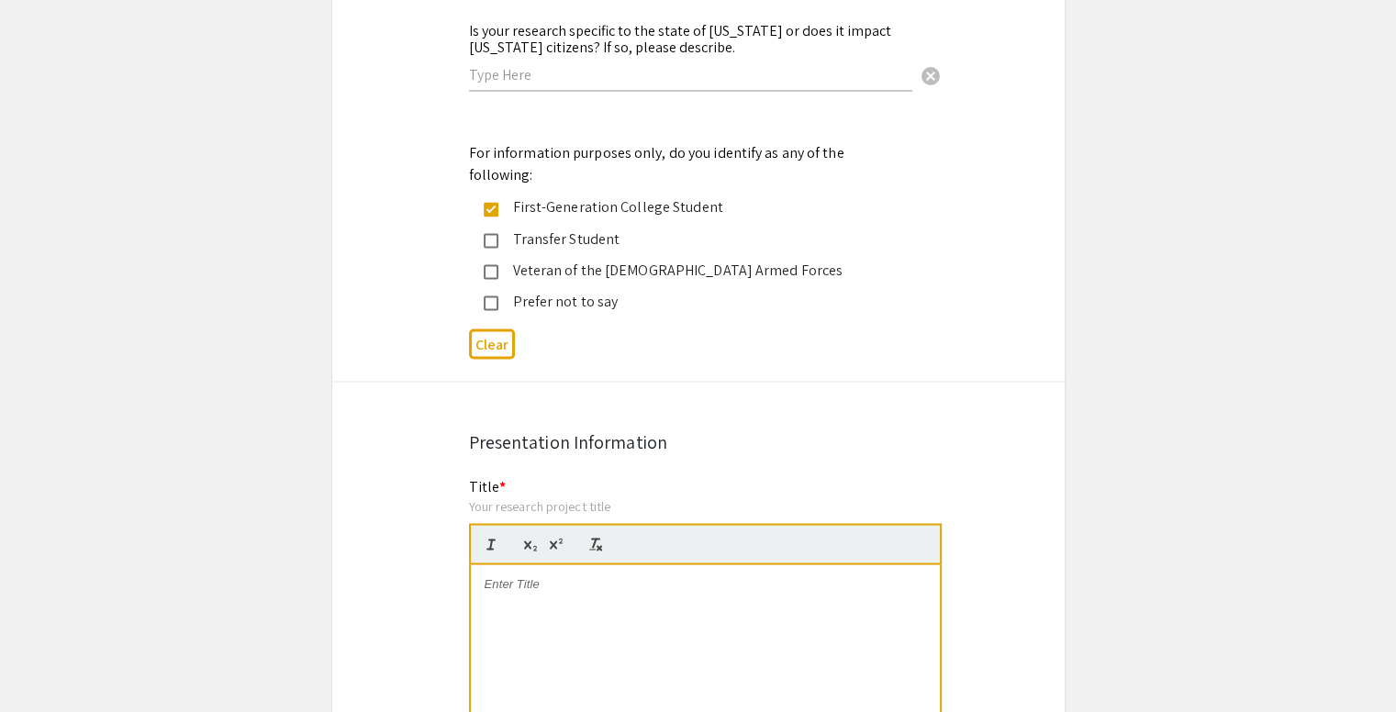
click at [531, 228] on div "Transfer Student" at bounding box center [690, 239] width 385 height 22
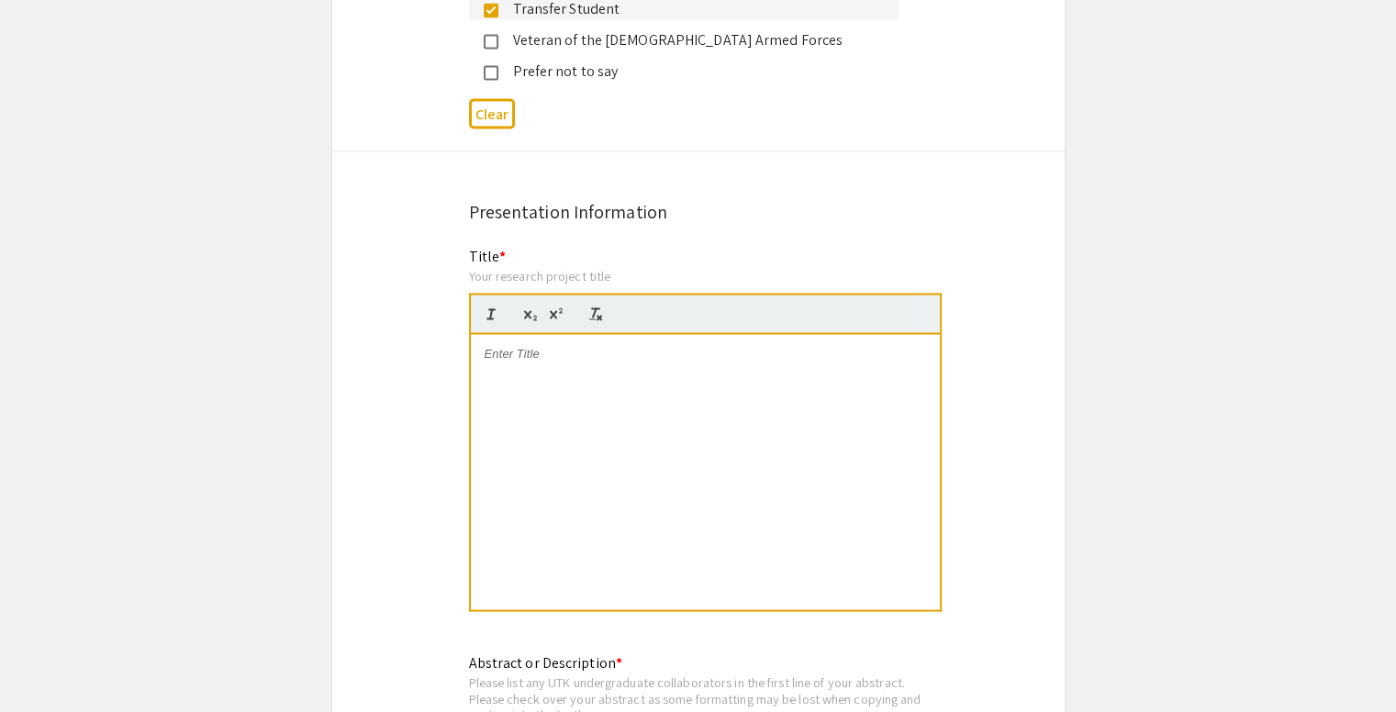
scroll to position [3533, 0]
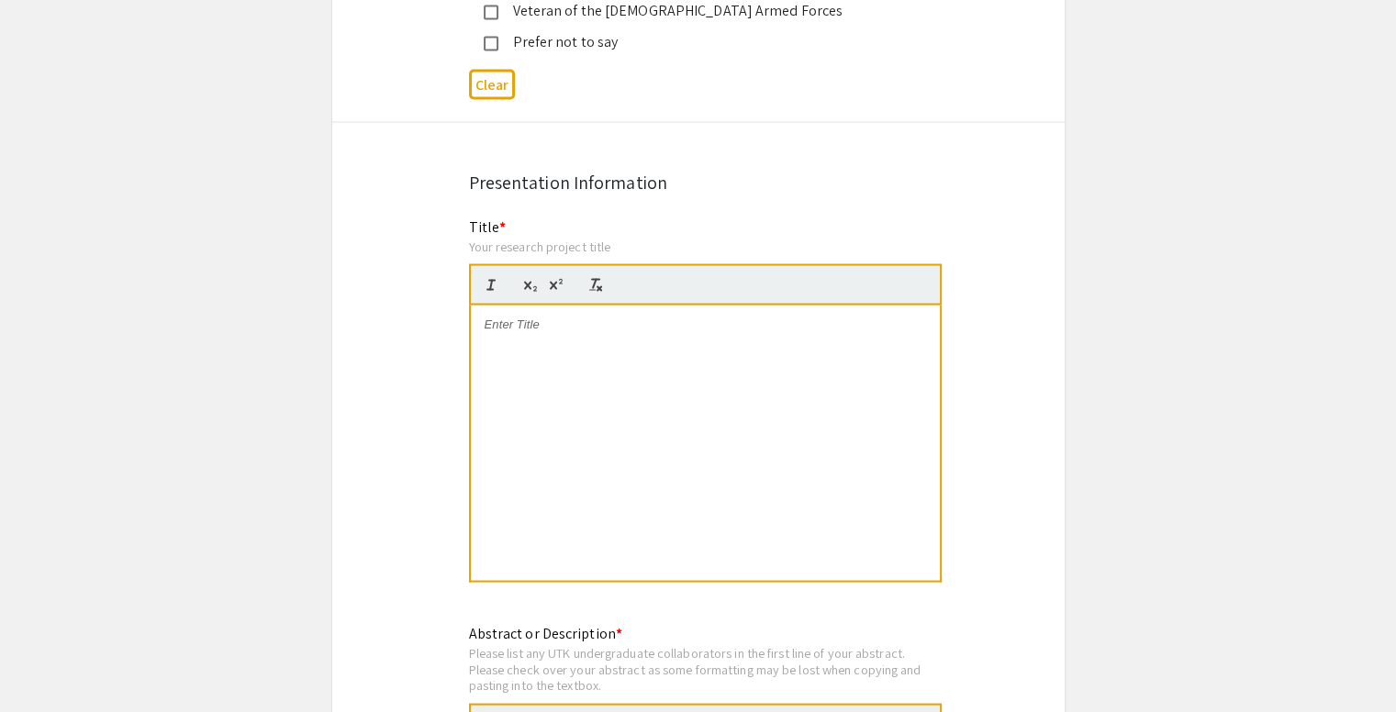
click at [616, 327] on div at bounding box center [705, 443] width 469 height 275
click at [559, 239] on div "Your research project title" at bounding box center [705, 247] width 473 height 17
click at [569, 306] on div at bounding box center [705, 443] width 469 height 275
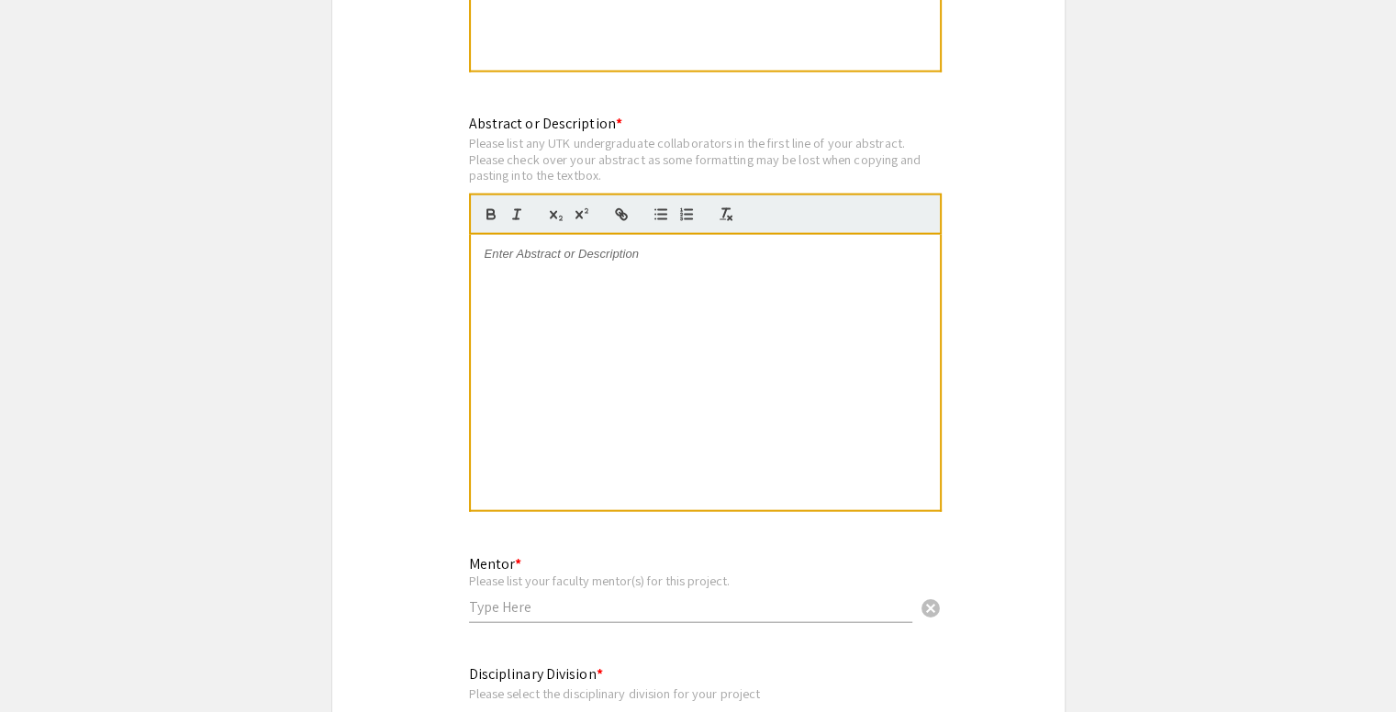
scroll to position [4039, 0]
click at [636, 239] on div at bounding box center [705, 376] width 469 height 275
click at [573, 250] on p at bounding box center [704, 258] width 441 height 17
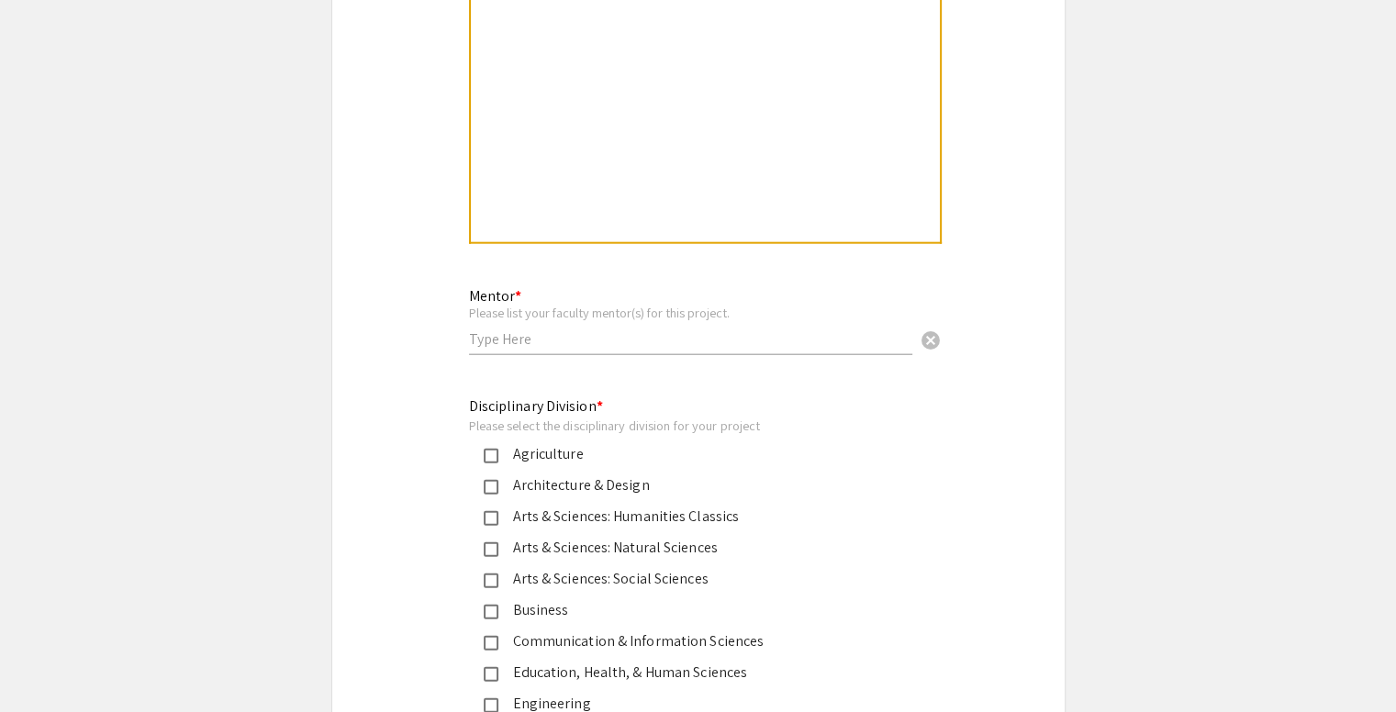
scroll to position [4313, 0]
click at [573, 328] on input "text" at bounding box center [690, 337] width 443 height 19
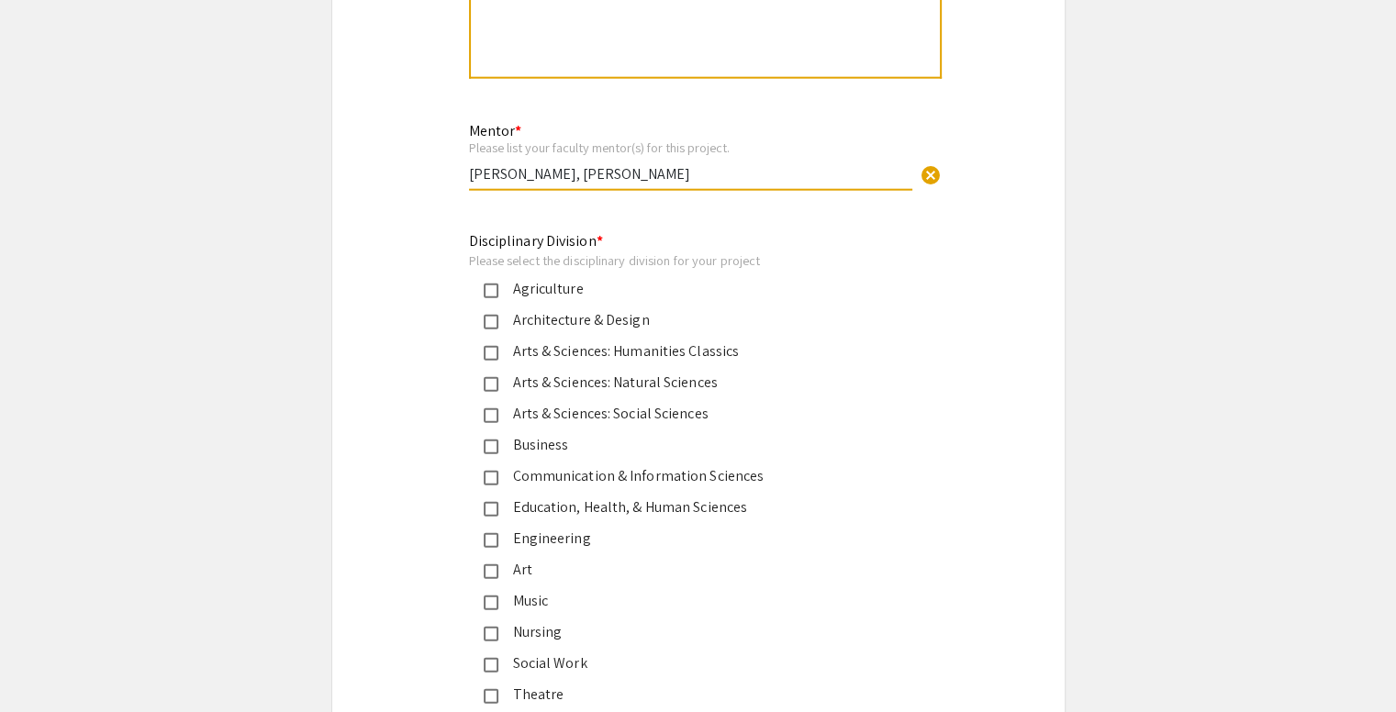
scroll to position [4528, 0]
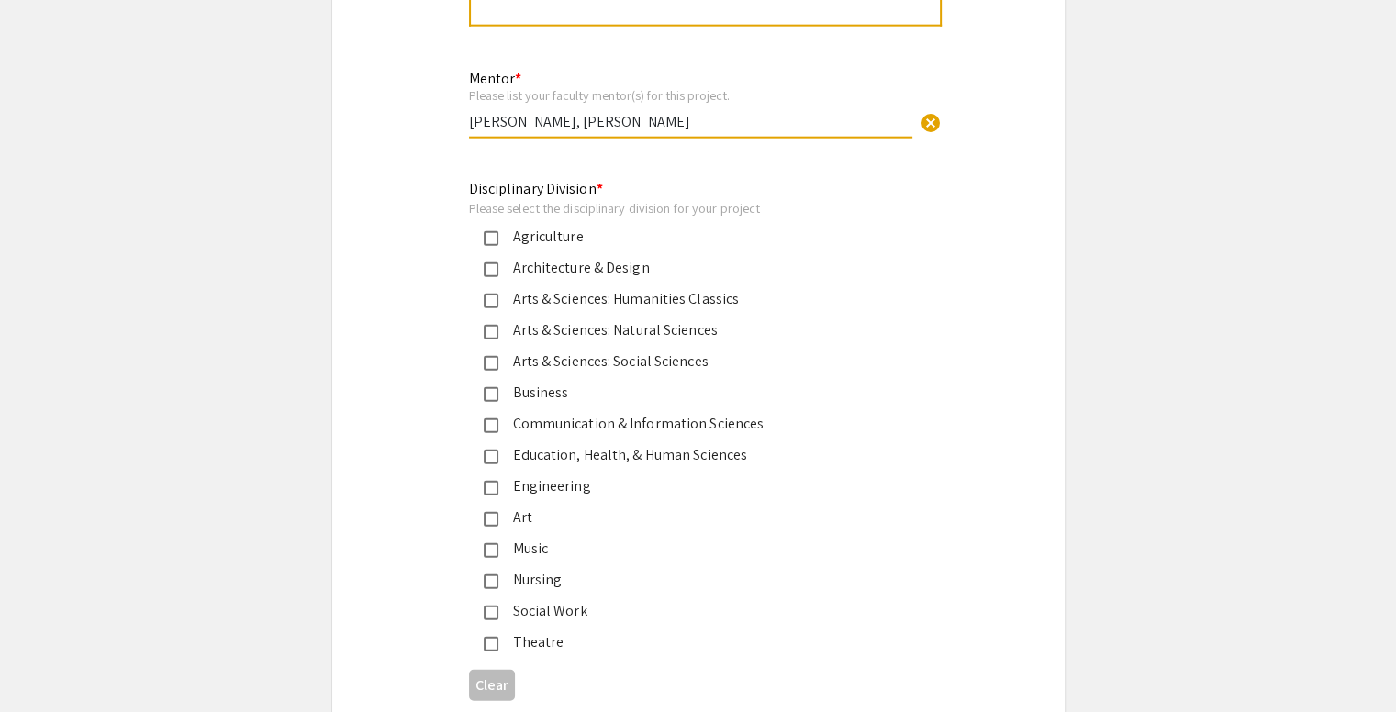
type input "[PERSON_NAME], [PERSON_NAME]"
click at [485, 325] on mat-pseudo-checkbox at bounding box center [491, 332] width 15 height 15
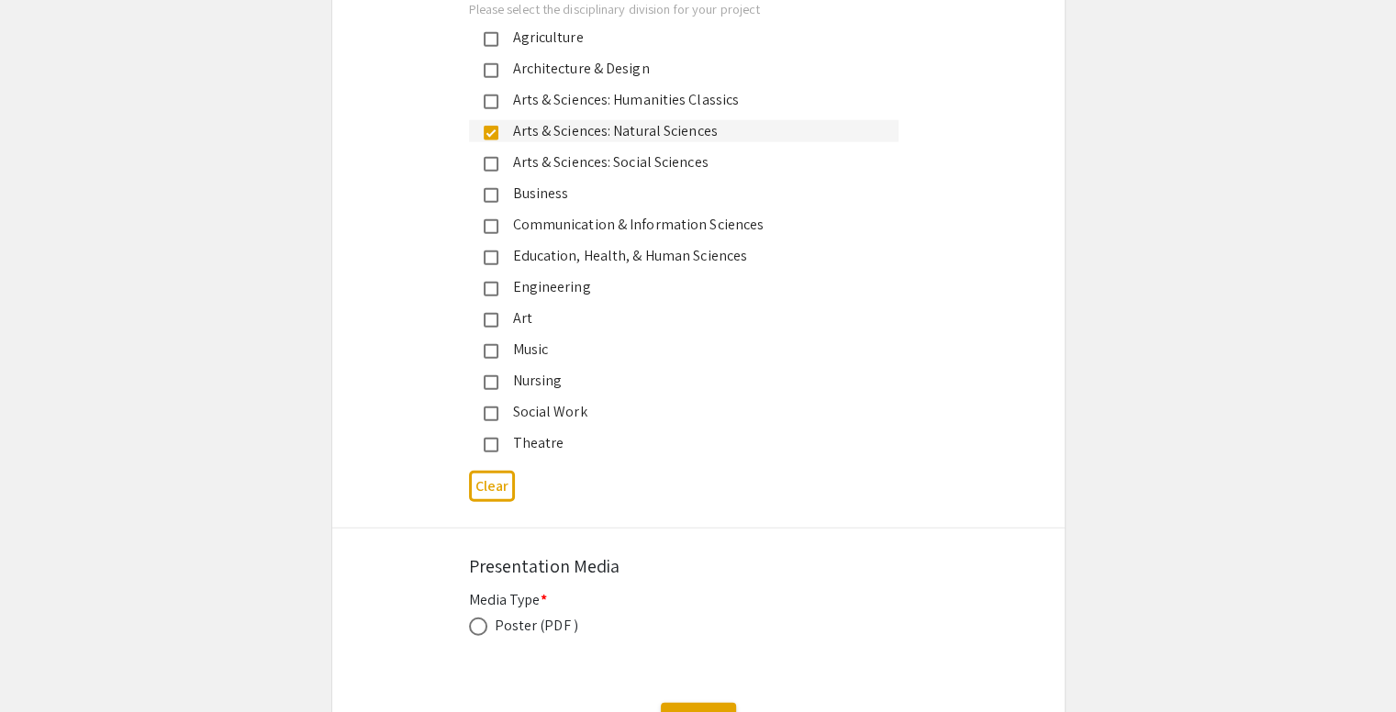
scroll to position [4833, 0]
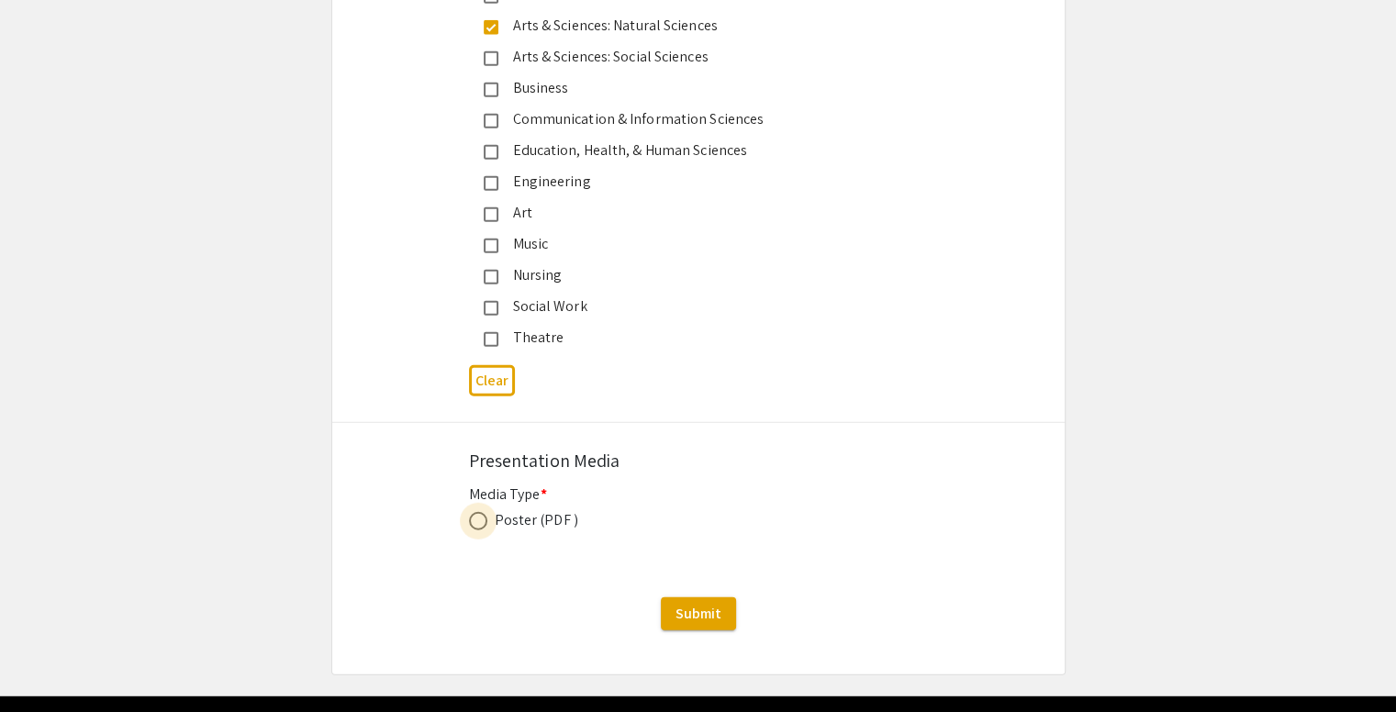
click at [484, 512] on span at bounding box center [478, 521] width 18 height 18
click at [484, 512] on input "radio" at bounding box center [478, 521] width 18 height 18
radio input "true"
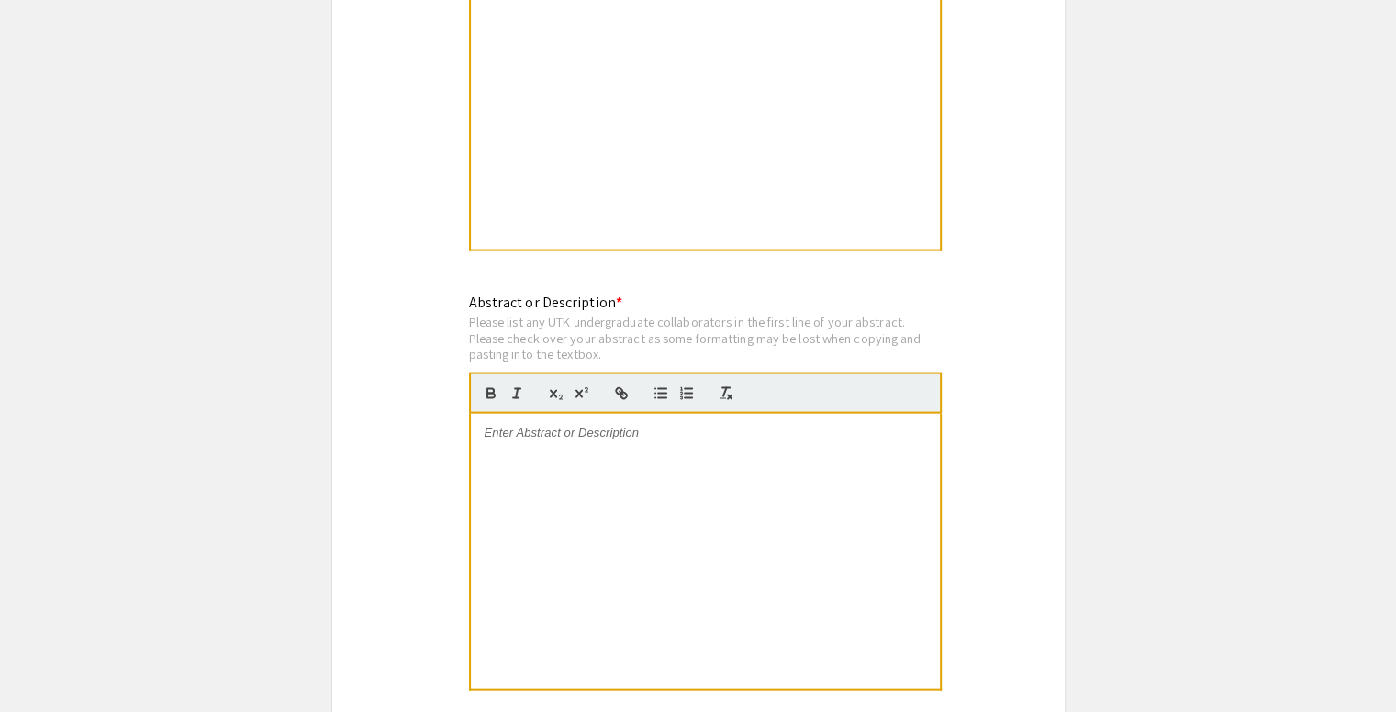
scroll to position [3863, 0]
click at [598, 415] on div at bounding box center [705, 552] width 469 height 275
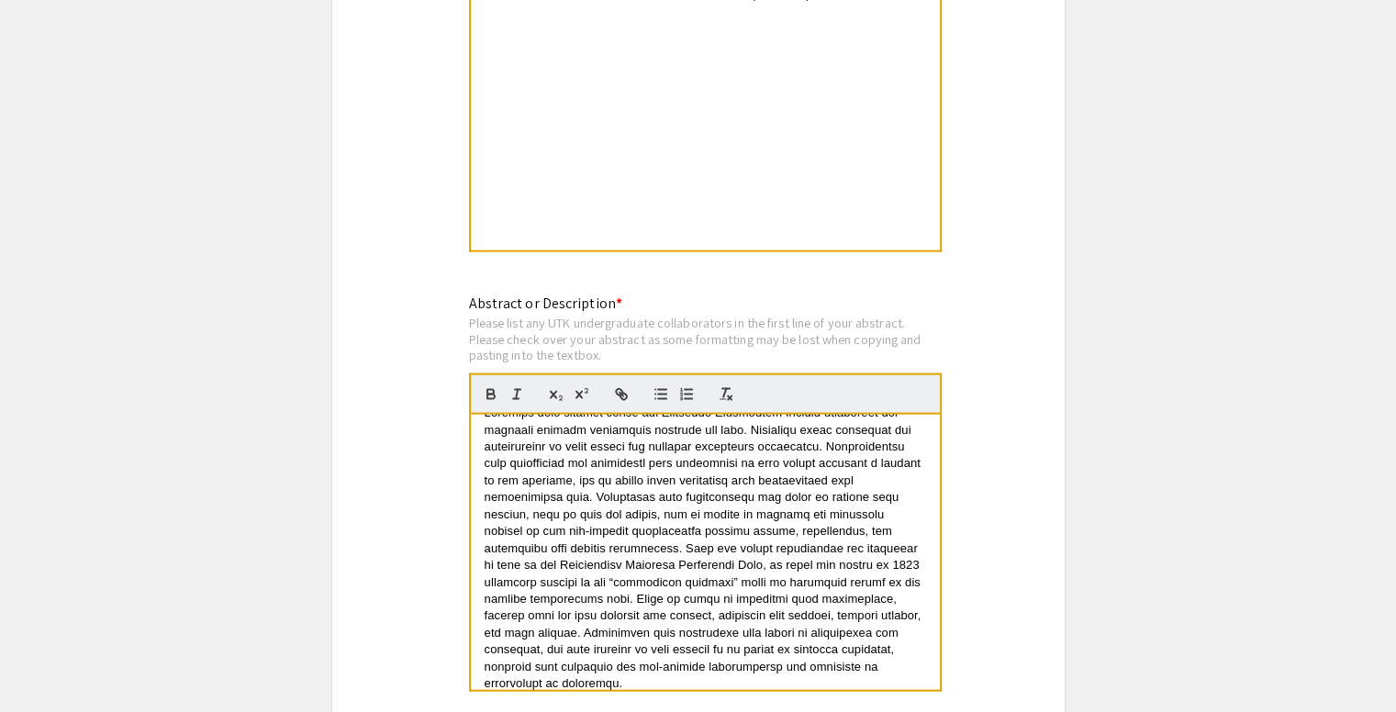
scroll to position [0, 0]
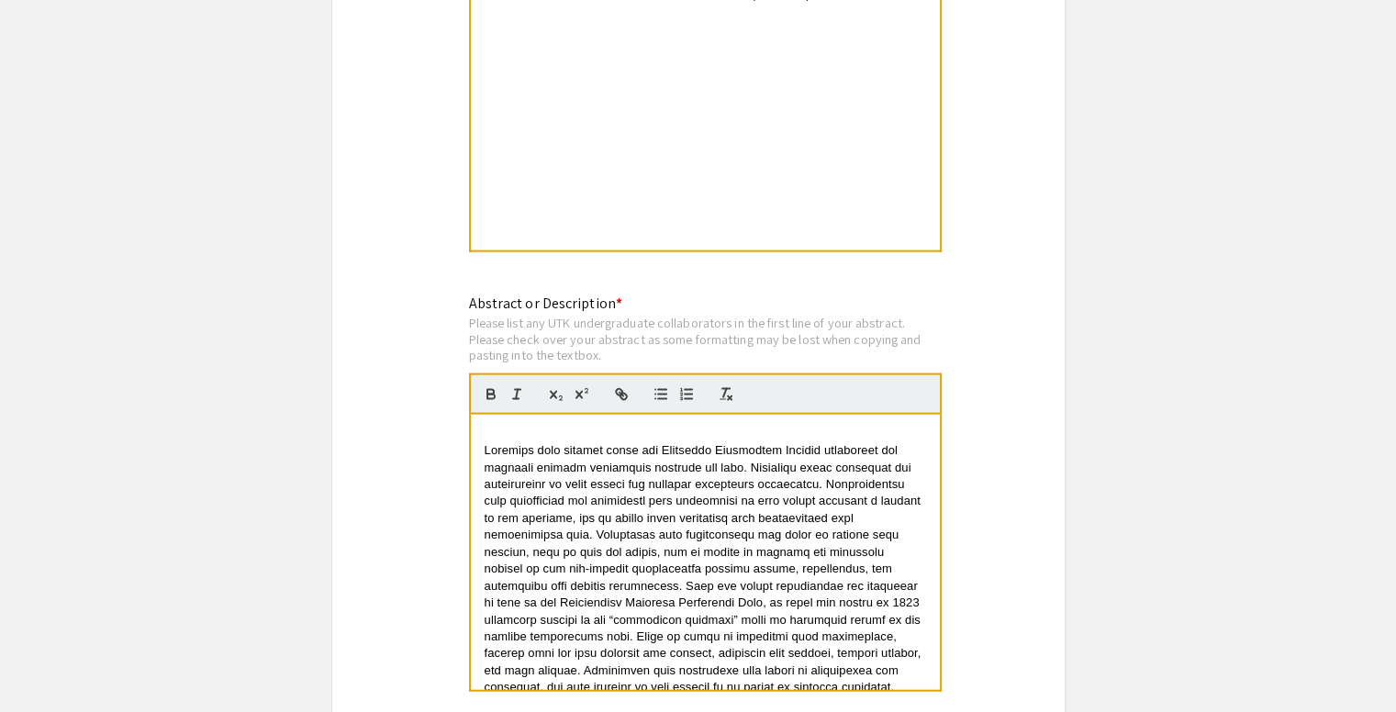
click at [516, 426] on p at bounding box center [704, 434] width 441 height 17
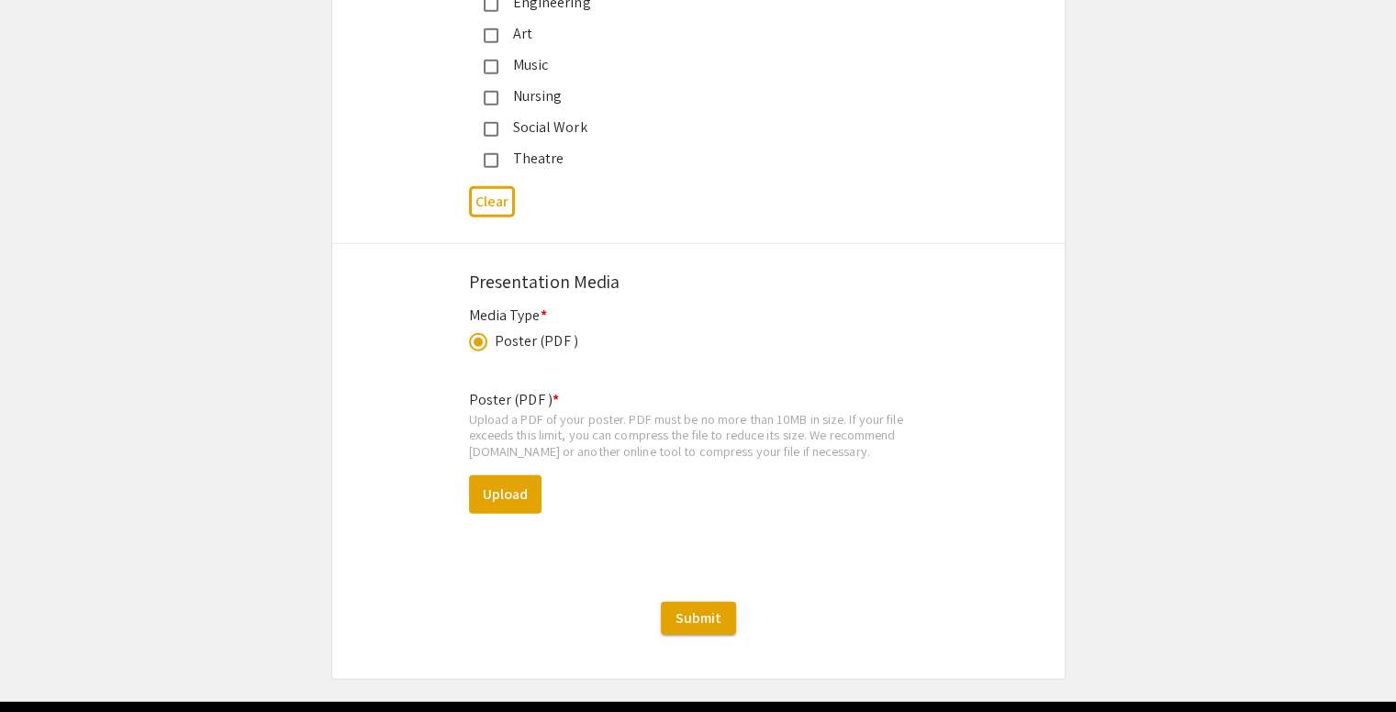
scroll to position [5016, 0]
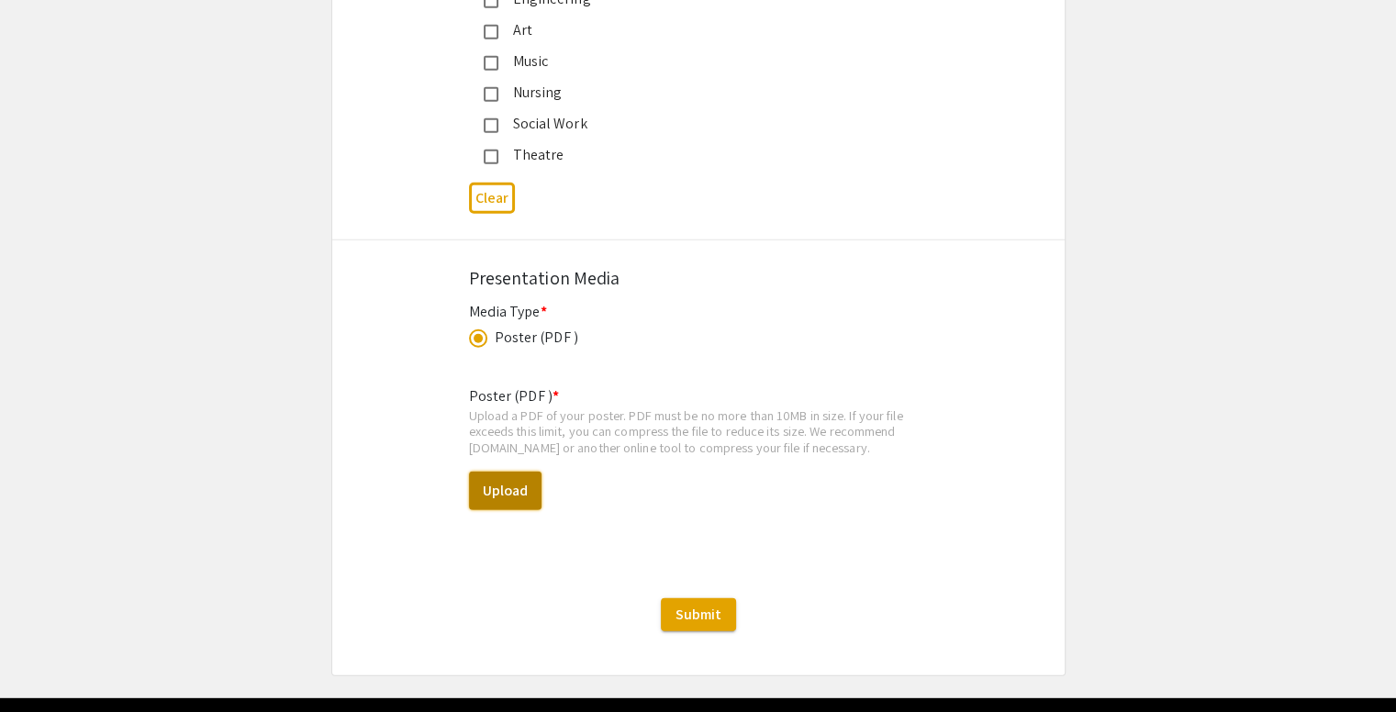
click at [508, 472] on button "Upload" at bounding box center [505, 491] width 72 height 39
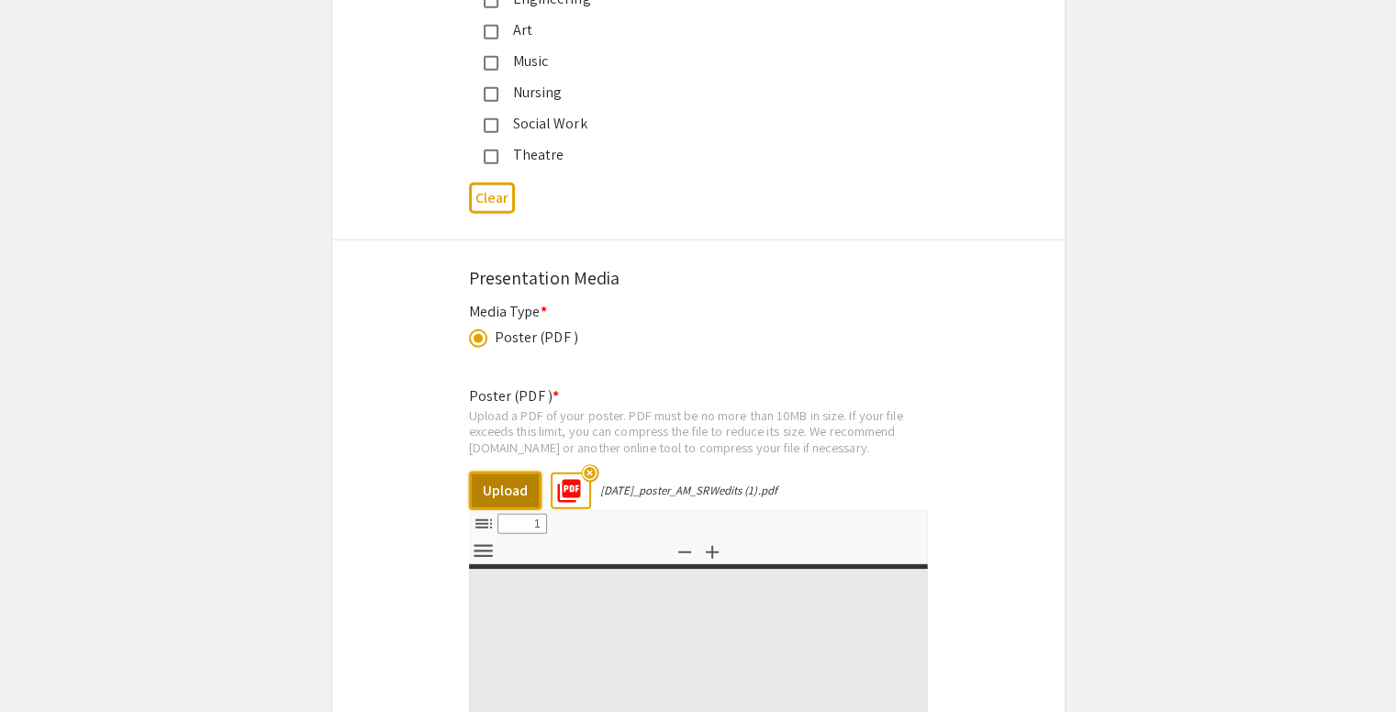
select select "custom"
type input "0"
select select "custom"
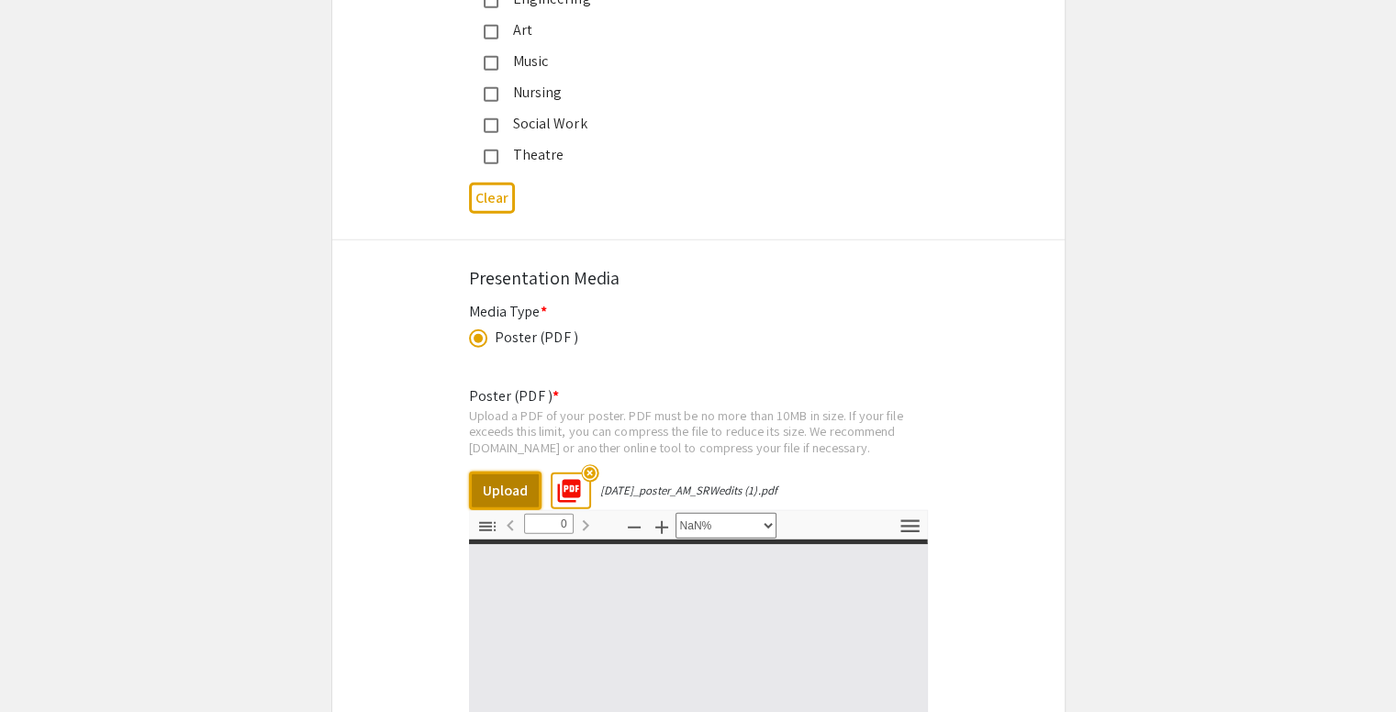
type input "1"
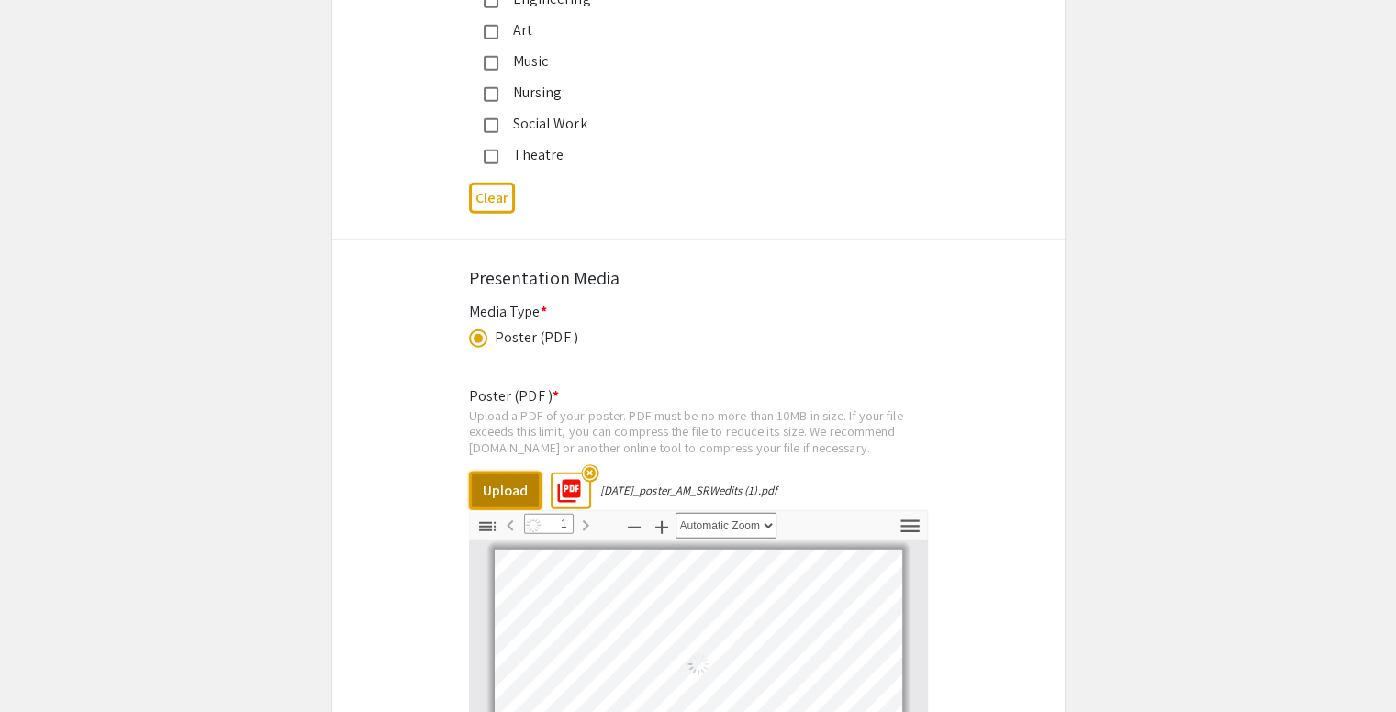
select select "auto"
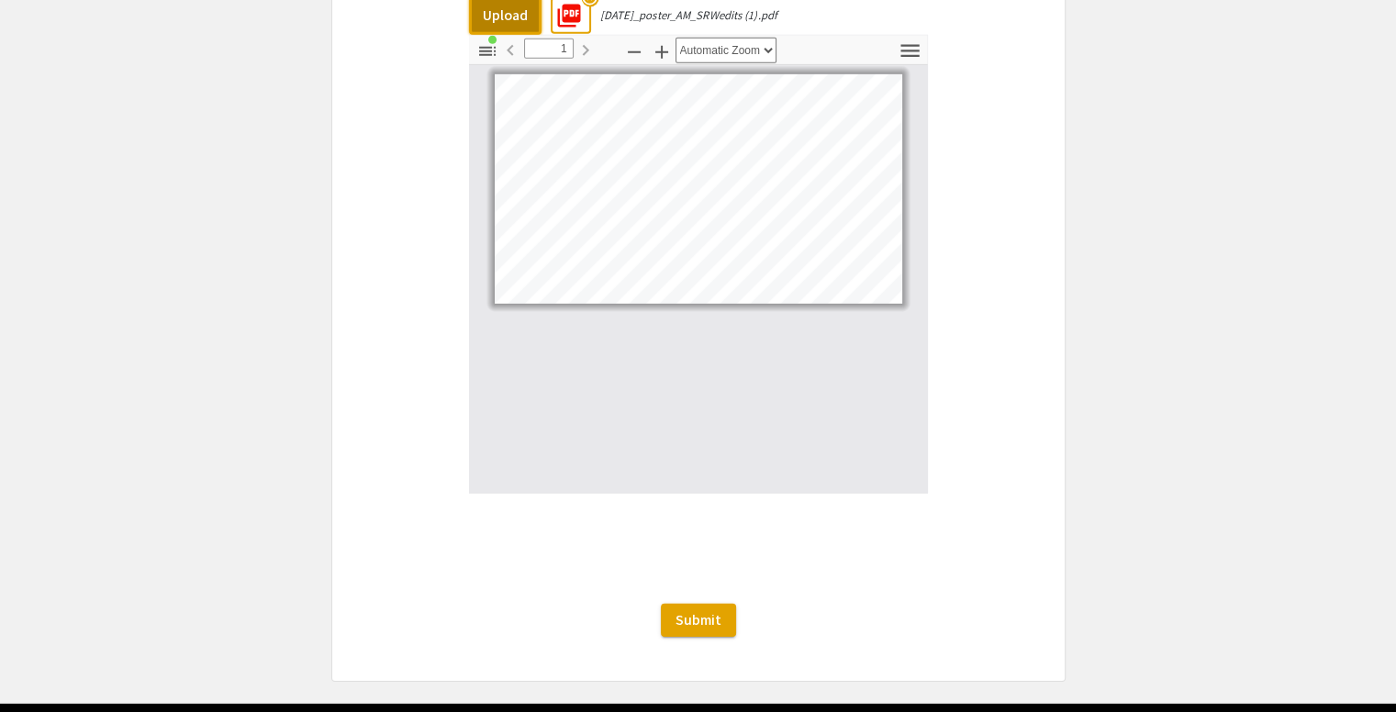
scroll to position [5496, 0]
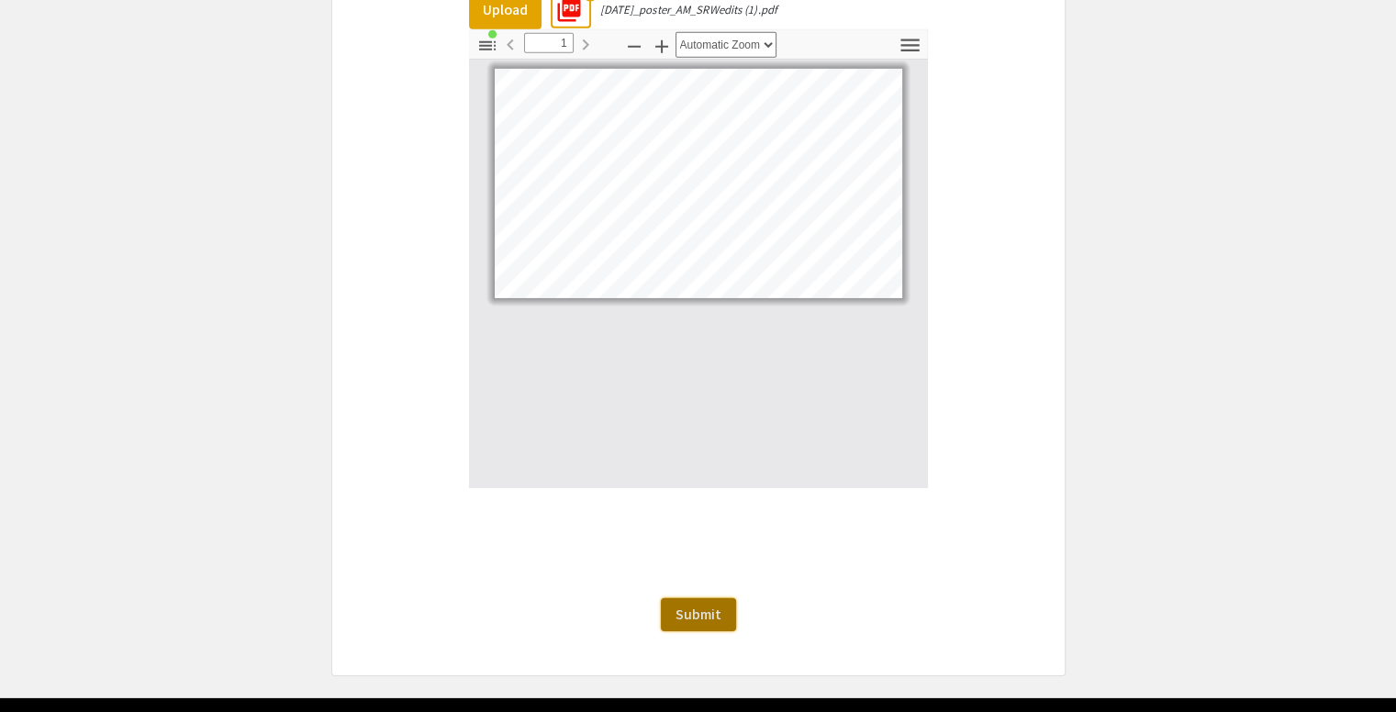
click at [696, 605] on span "Submit" at bounding box center [698, 614] width 46 height 19
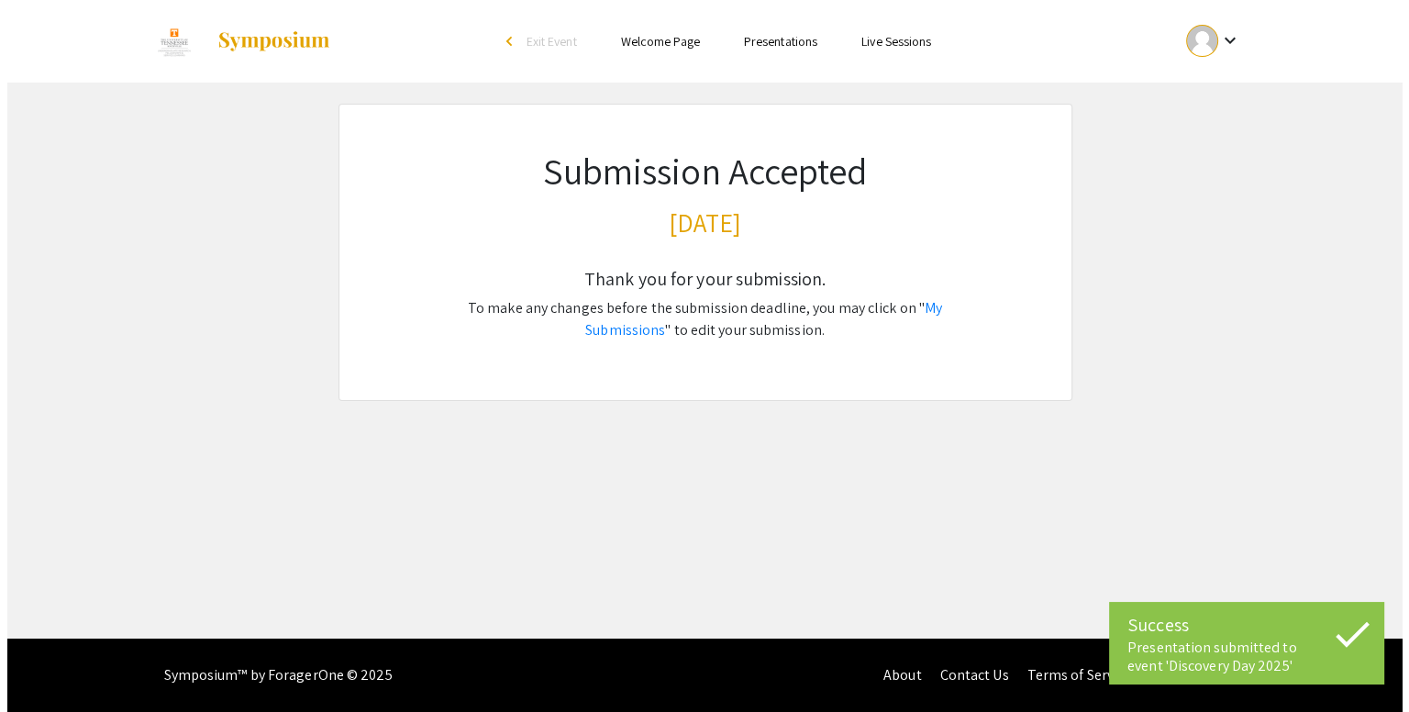
scroll to position [0, 0]
